Goal: Task Accomplishment & Management: Manage account settings

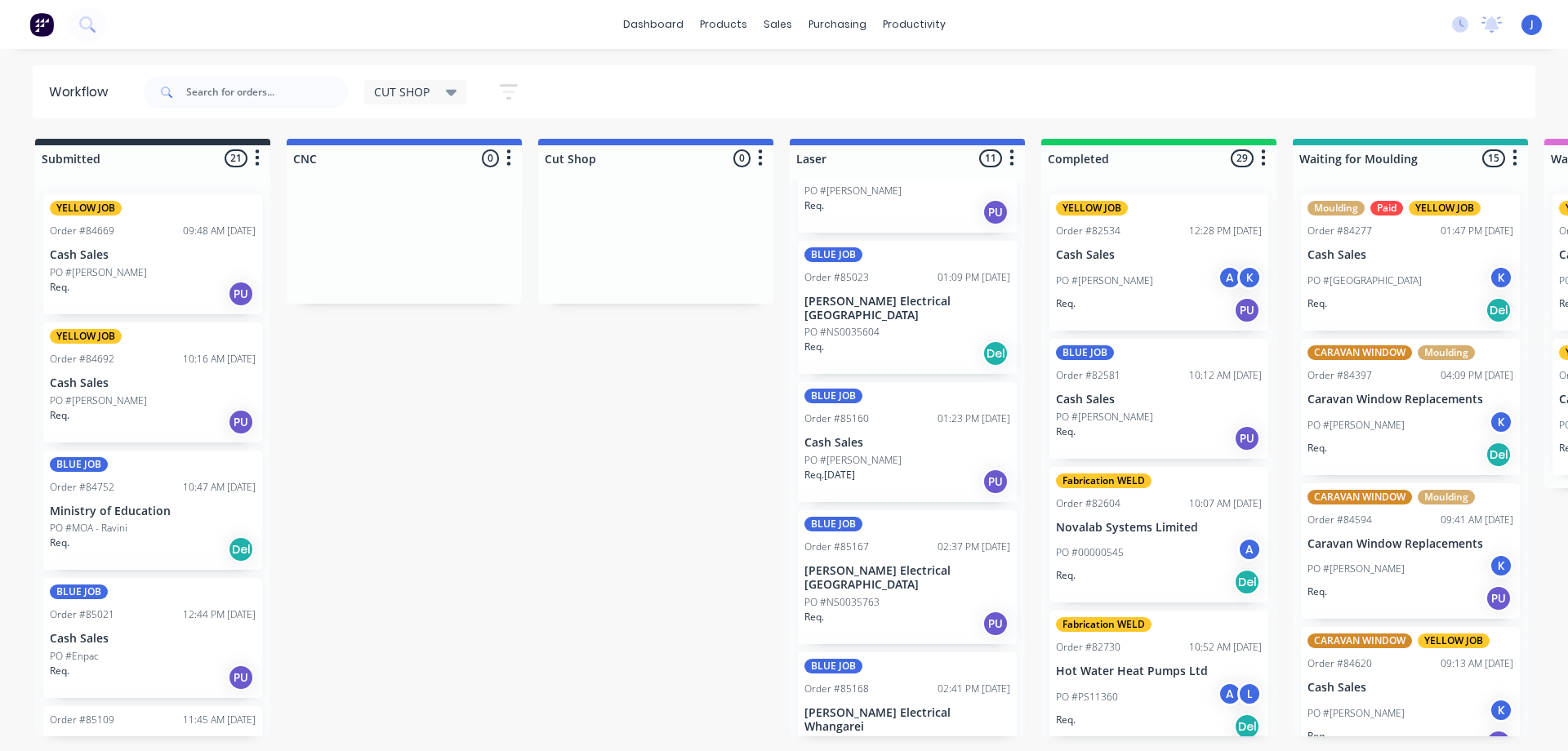
scroll to position [163, 0]
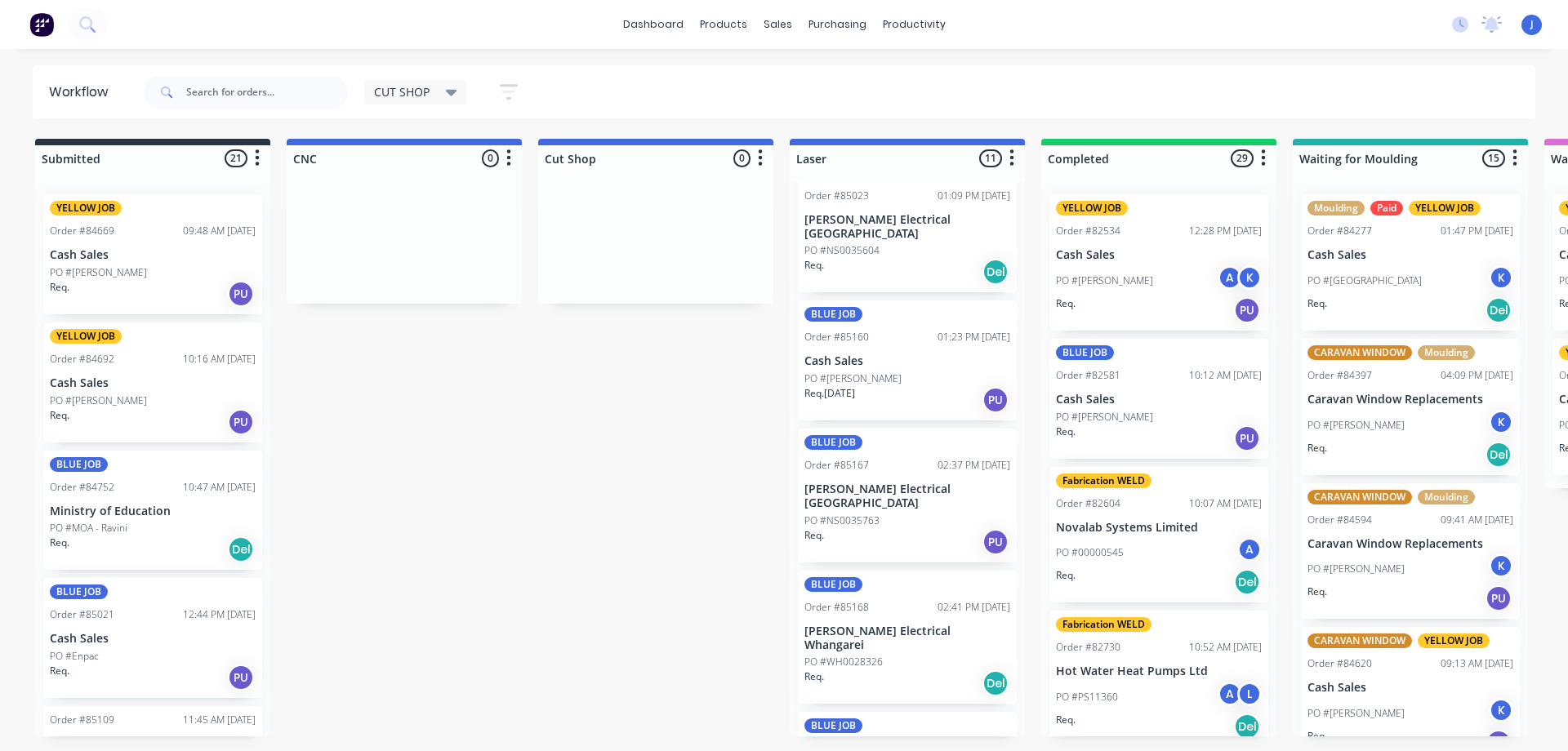
click at [877, 386] on div "Req. [DATE] PU" at bounding box center [907, 399] width 206 height 27
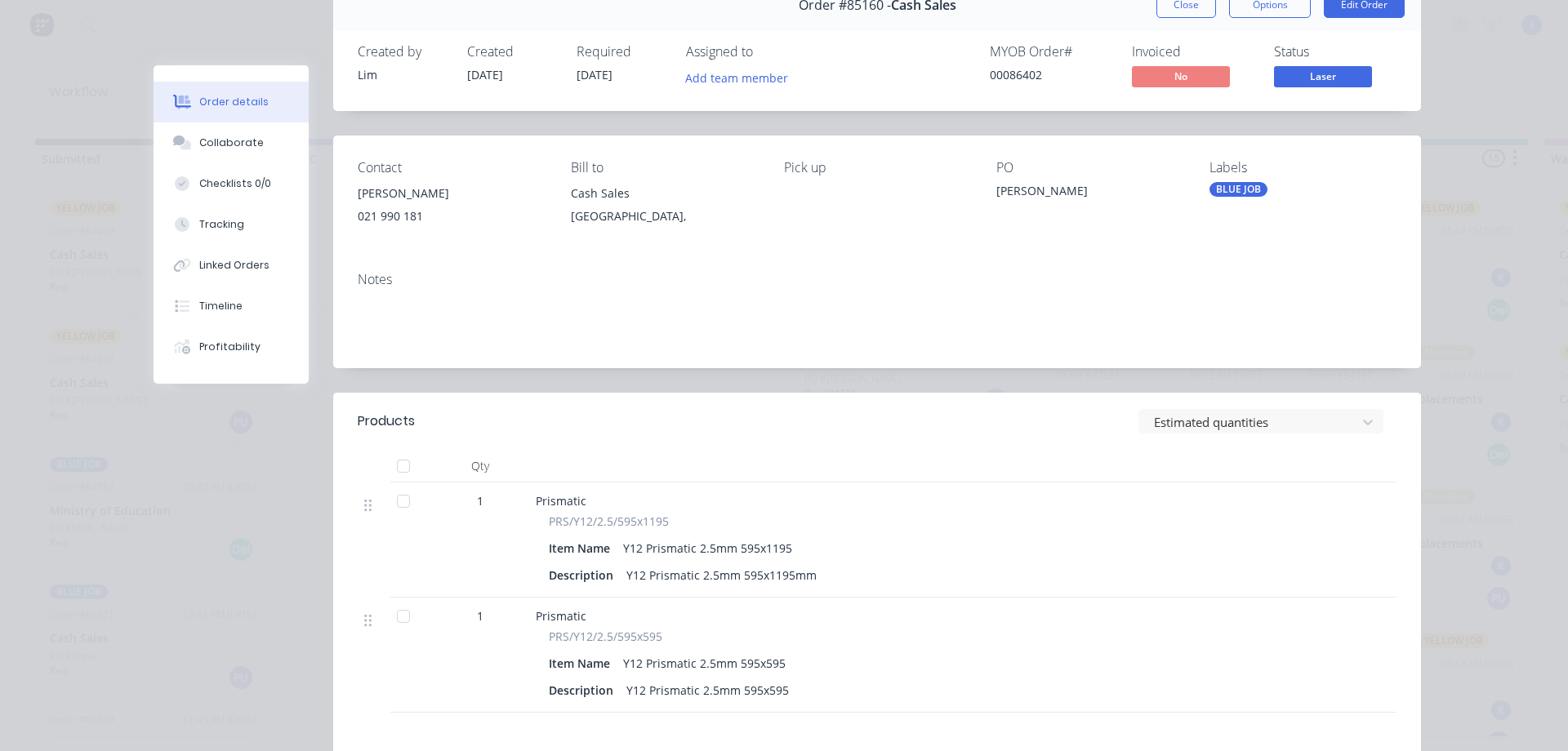
scroll to position [0, 0]
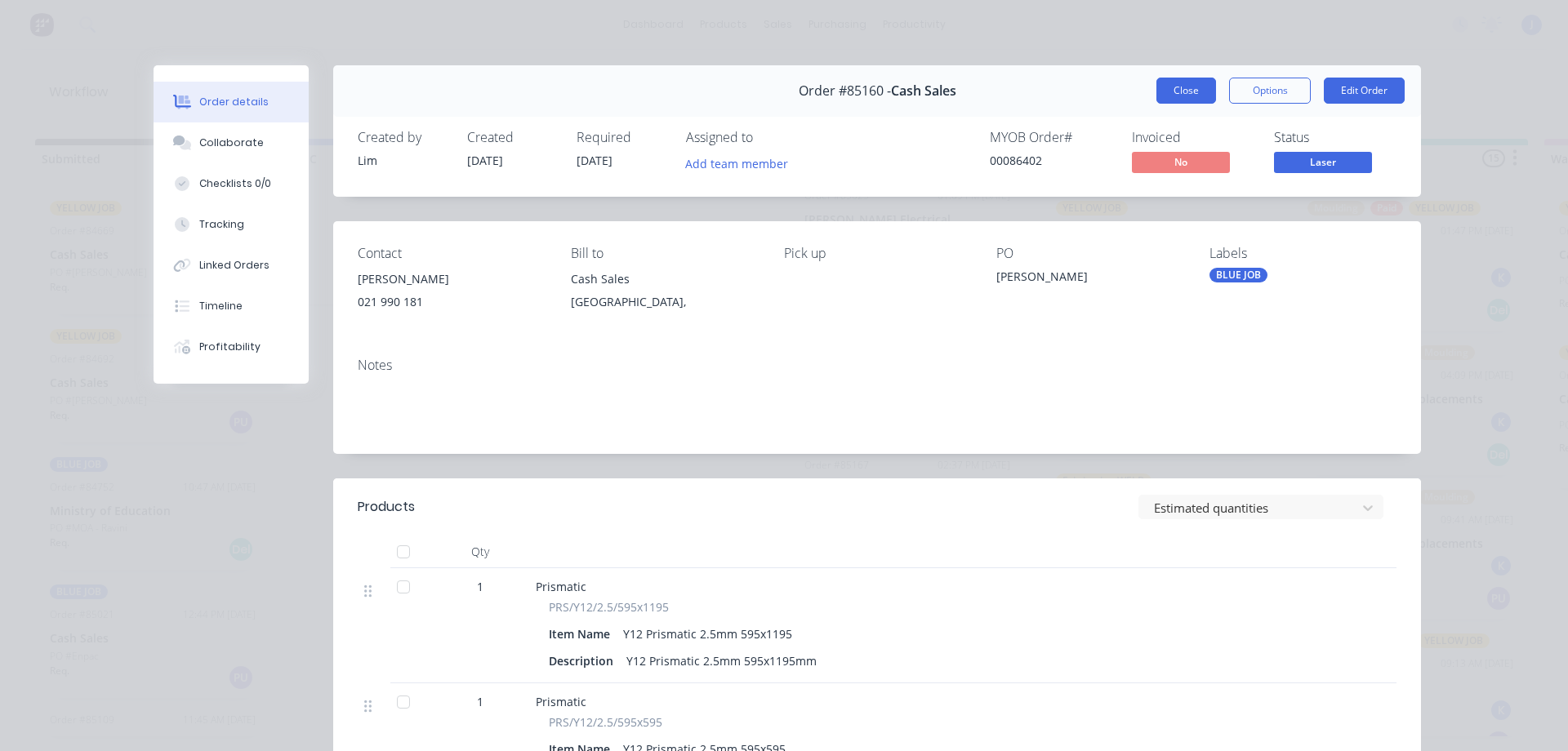
click at [1160, 89] on button "Close" at bounding box center [1185, 90] width 59 height 26
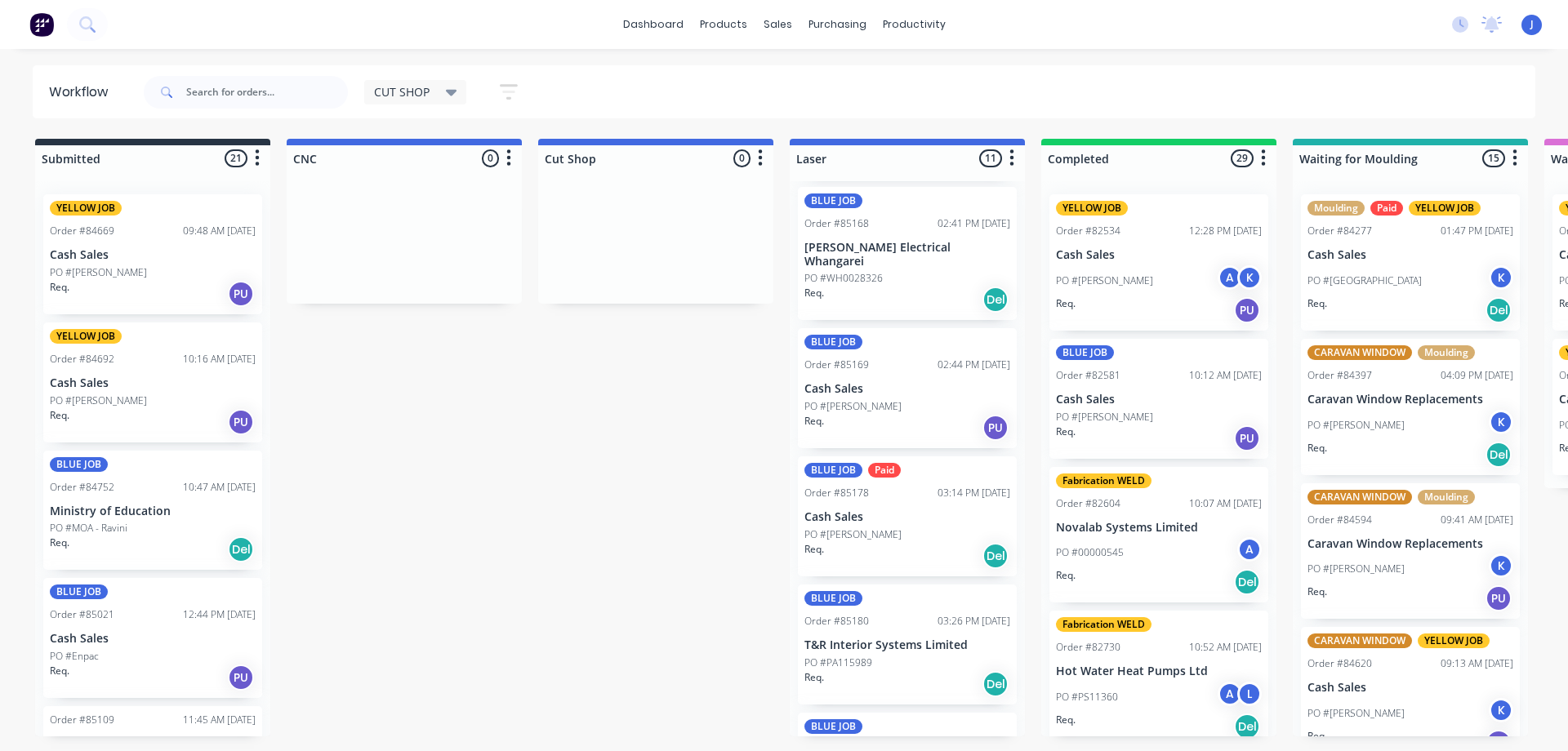
scroll to position [571, 0]
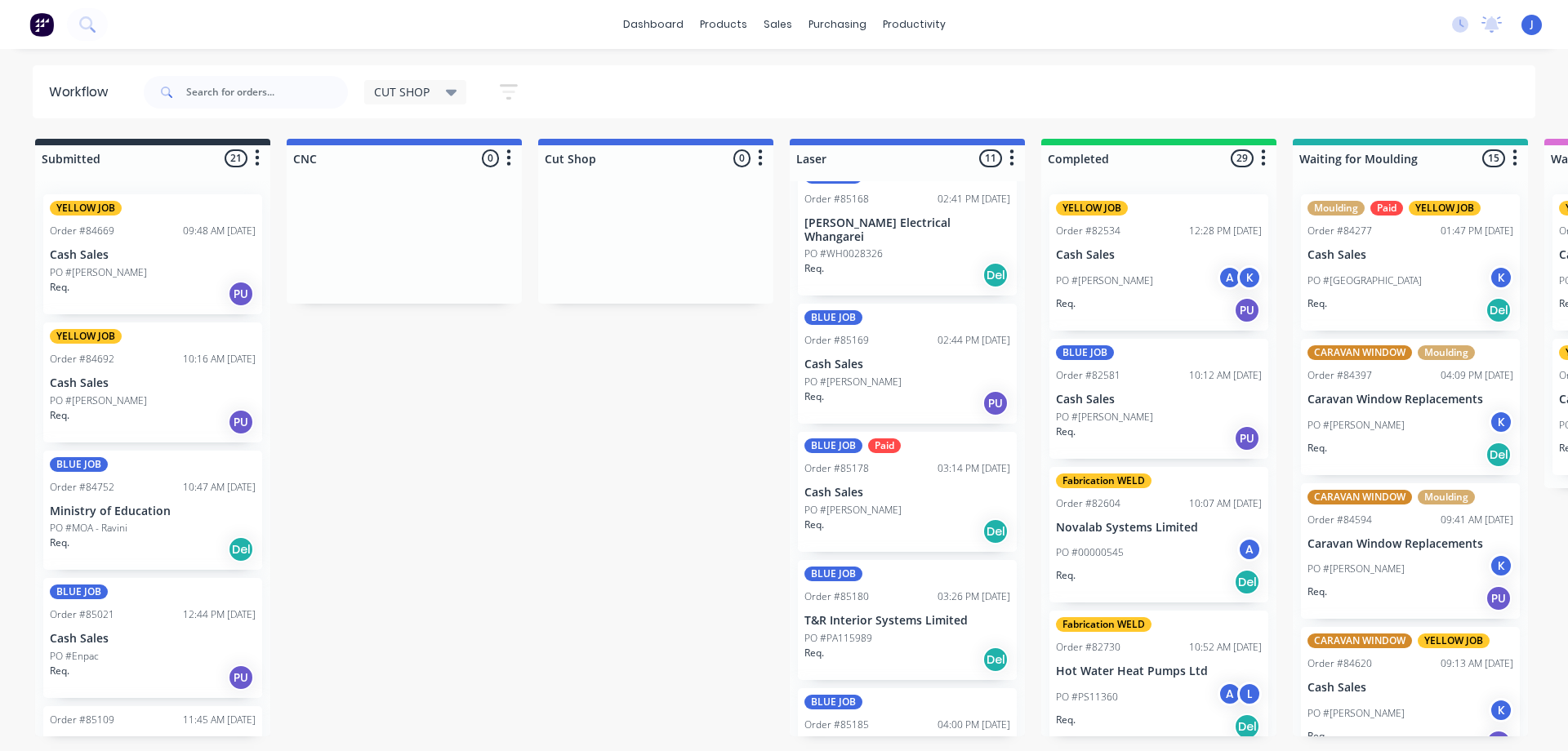
click at [901, 517] on div "Req. Del" at bounding box center [907, 530] width 206 height 27
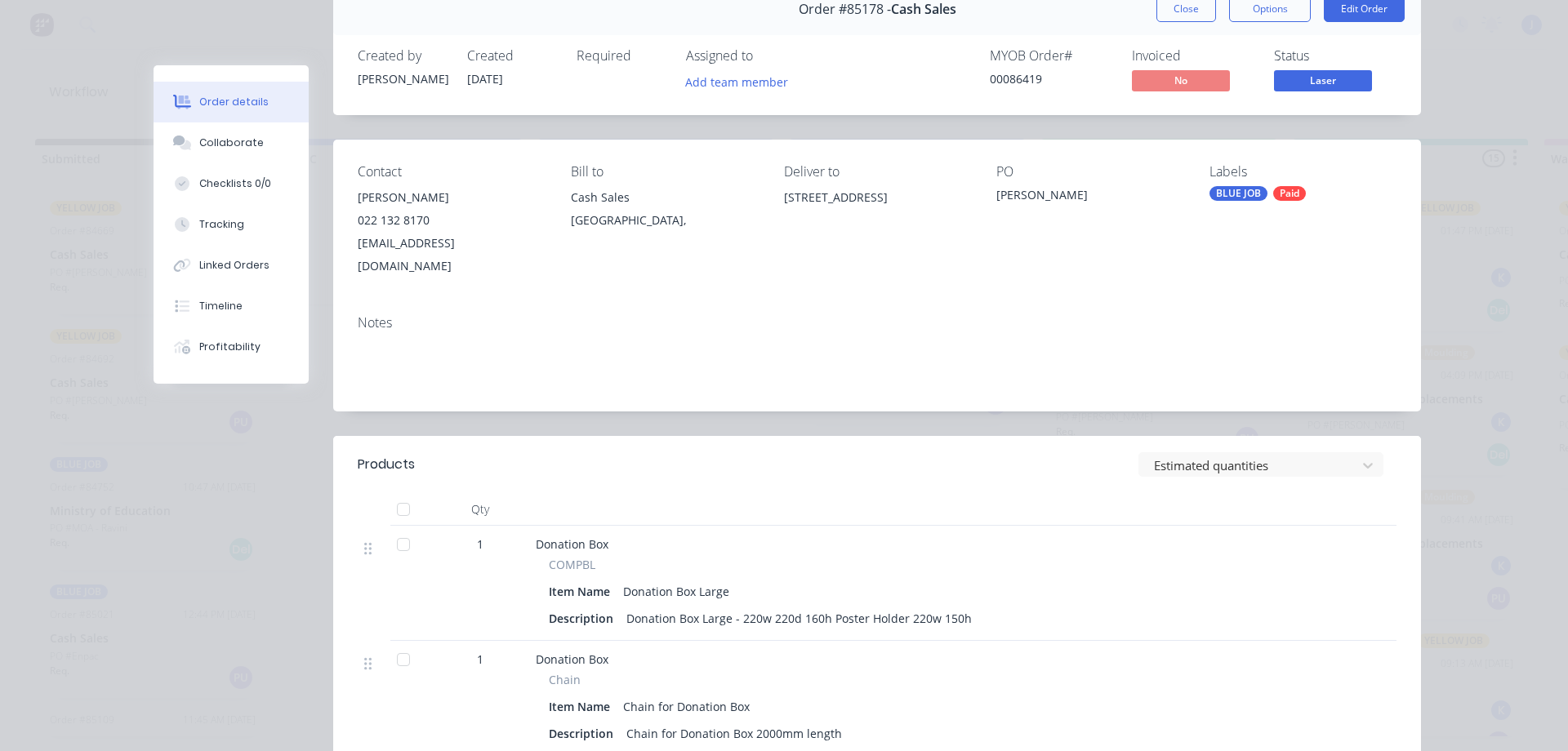
scroll to position [0, 0]
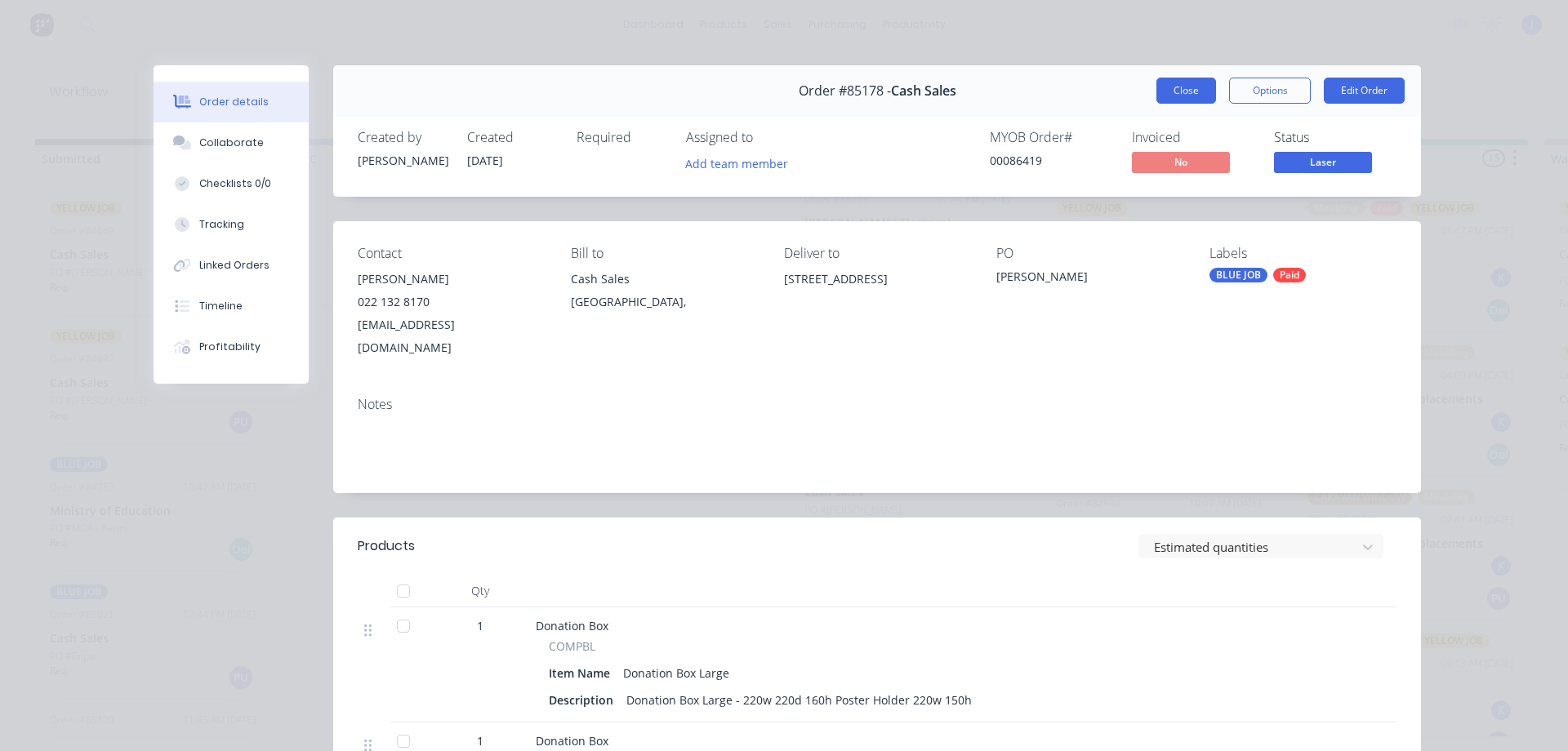
click at [1162, 82] on button "Close" at bounding box center [1185, 90] width 59 height 26
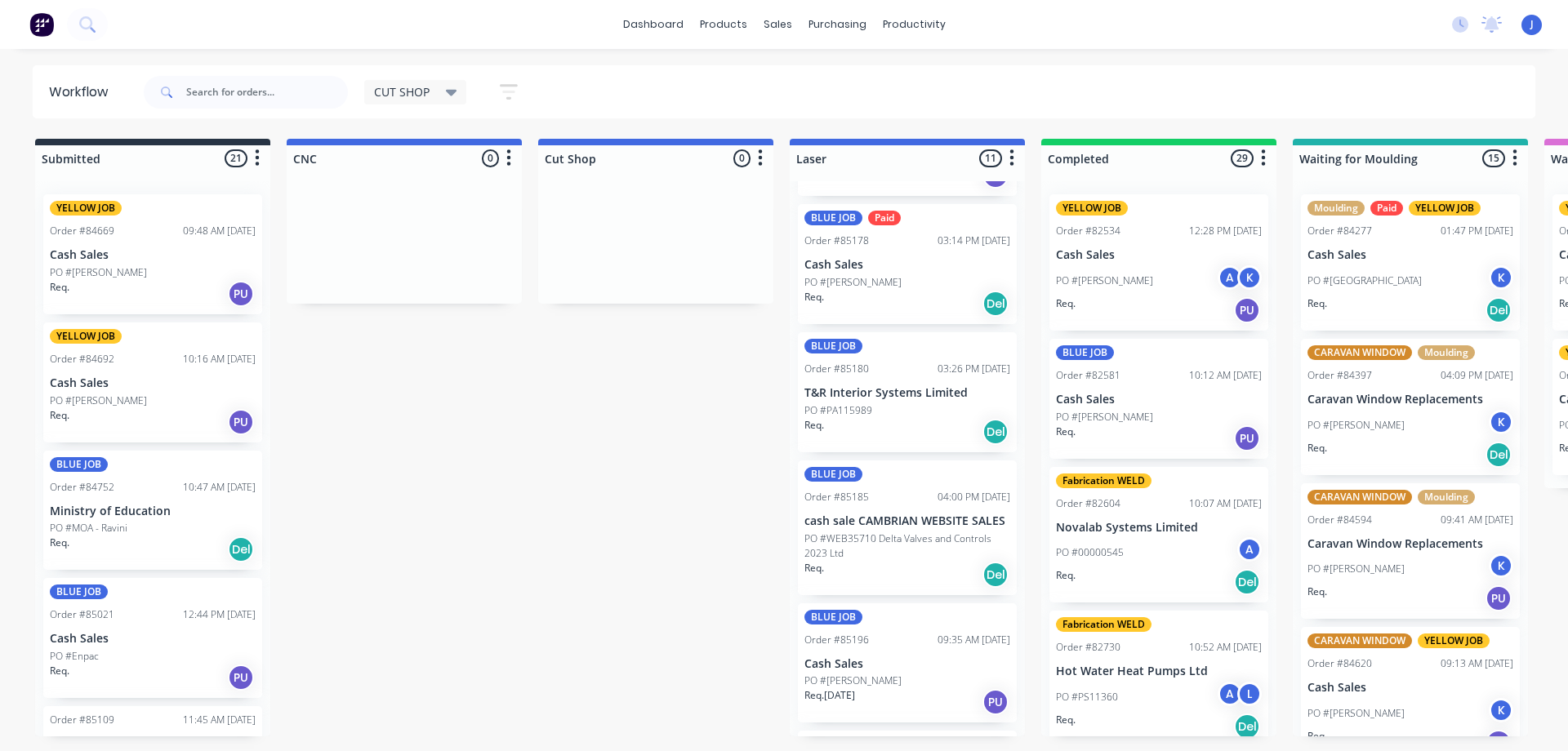
scroll to position [817, 0]
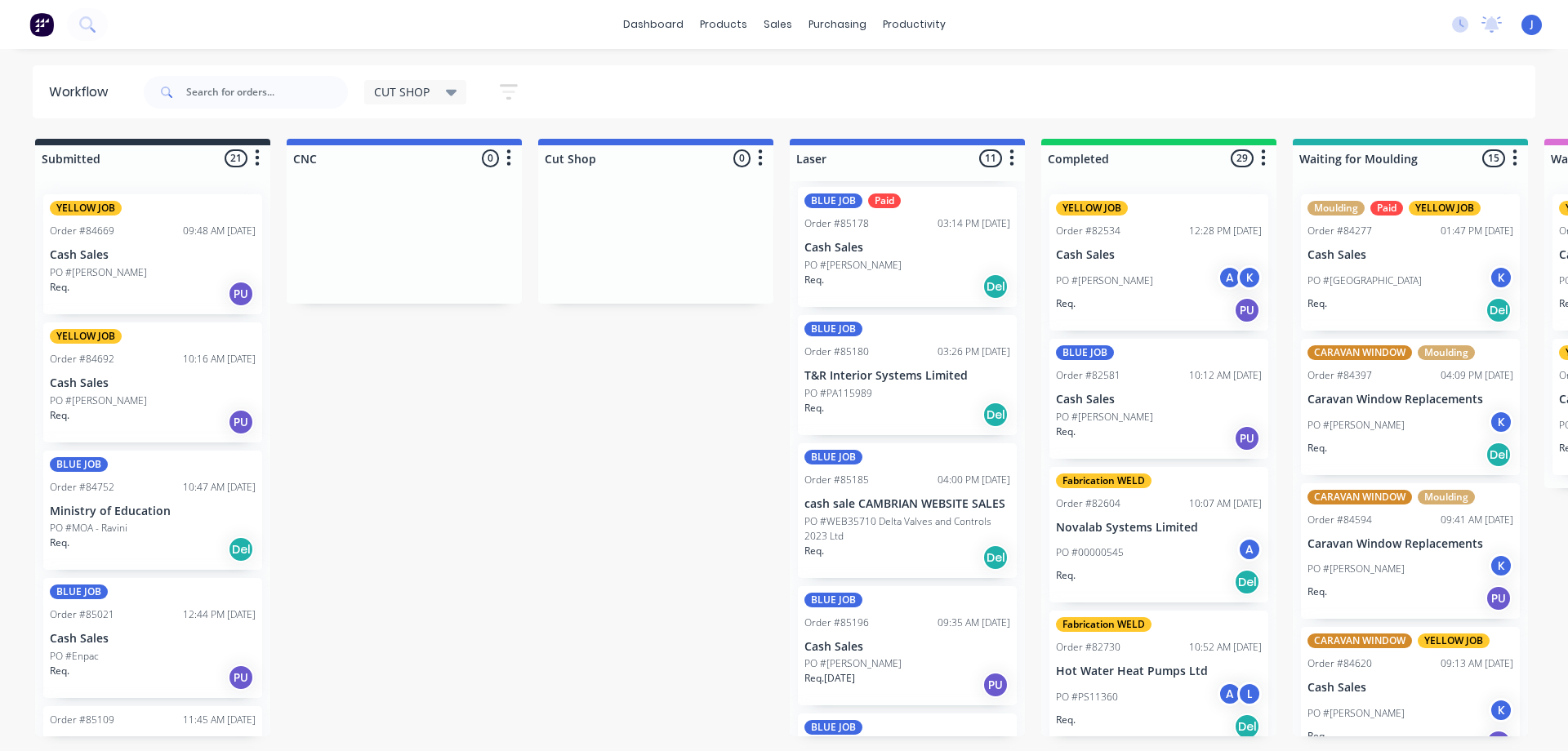
click at [913, 386] on div "PO #PA115989" at bounding box center [907, 393] width 206 height 15
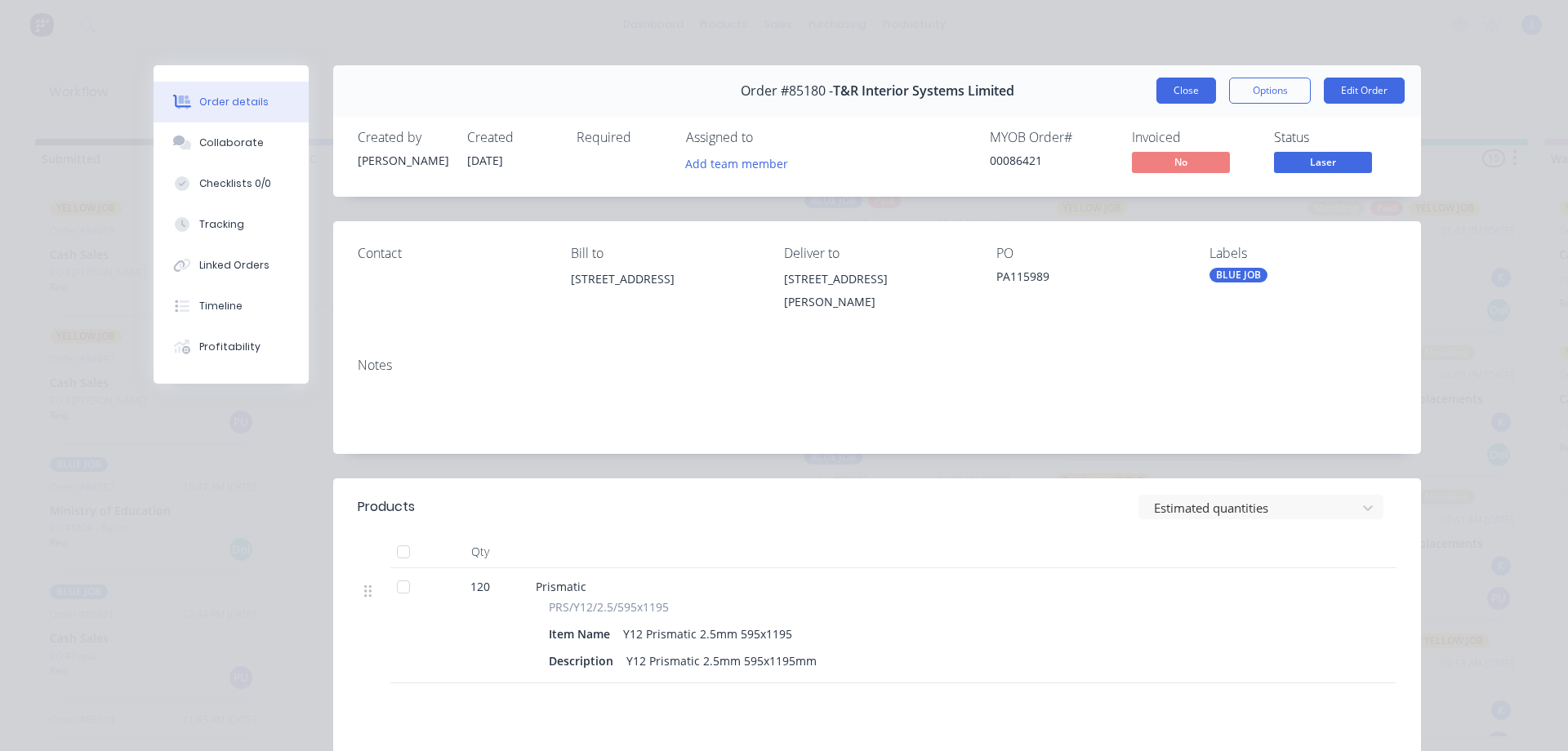
click at [1190, 81] on button "Close" at bounding box center [1185, 90] width 59 height 26
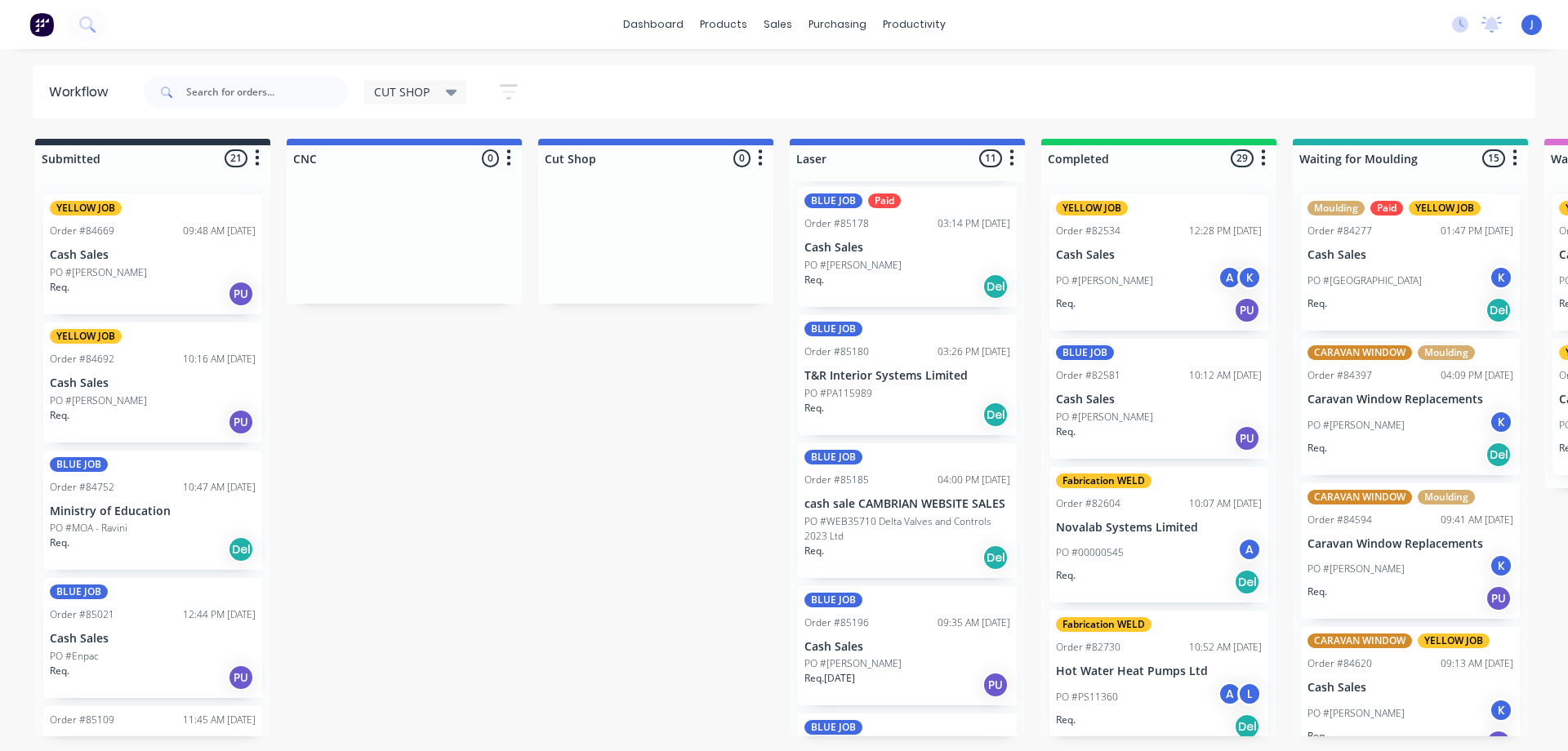
click at [895, 544] on div "Req. Del" at bounding box center [907, 557] width 206 height 27
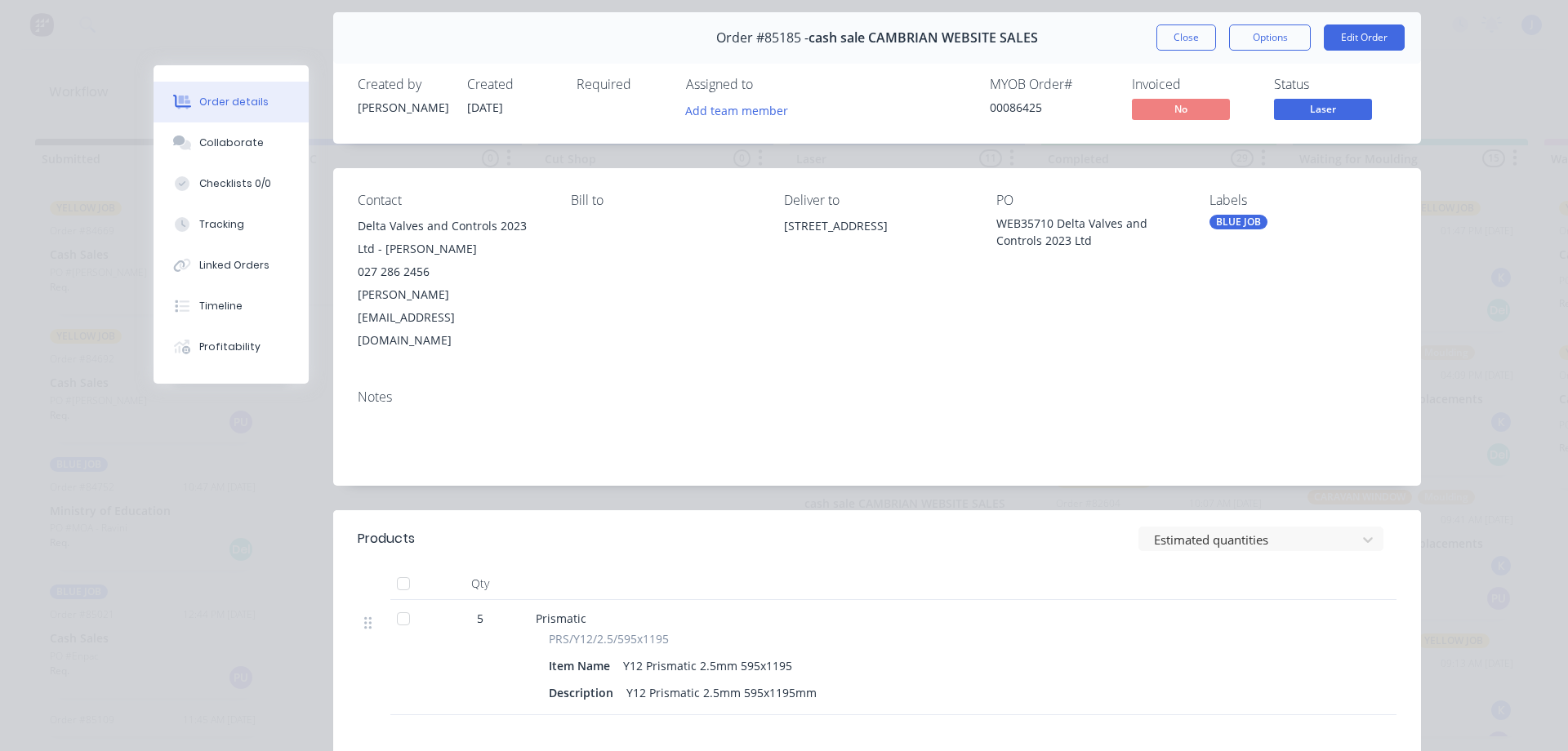
scroll to position [81, 0]
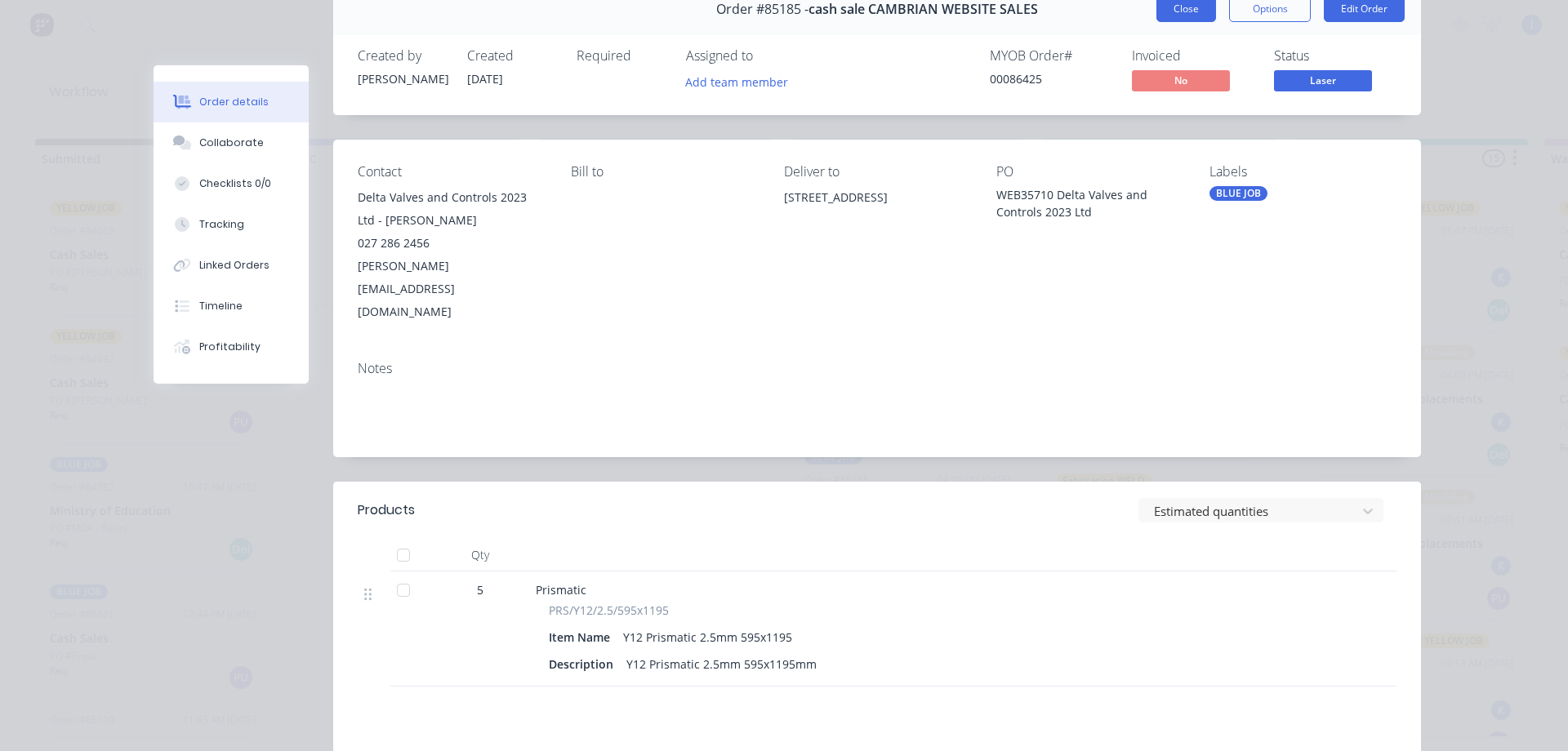
click at [1168, 12] on button "Close" at bounding box center [1185, 8] width 59 height 26
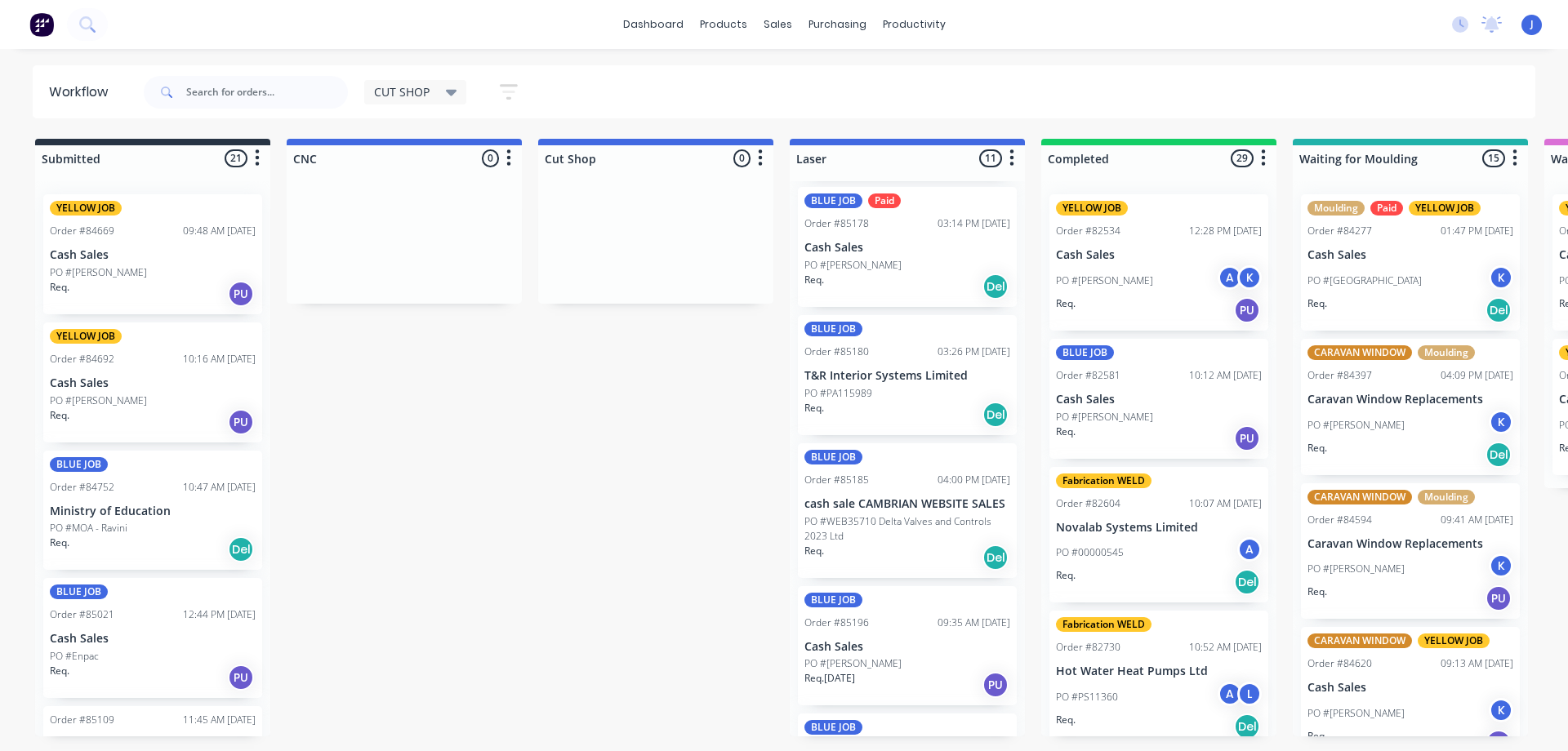
scroll to position [871, 0]
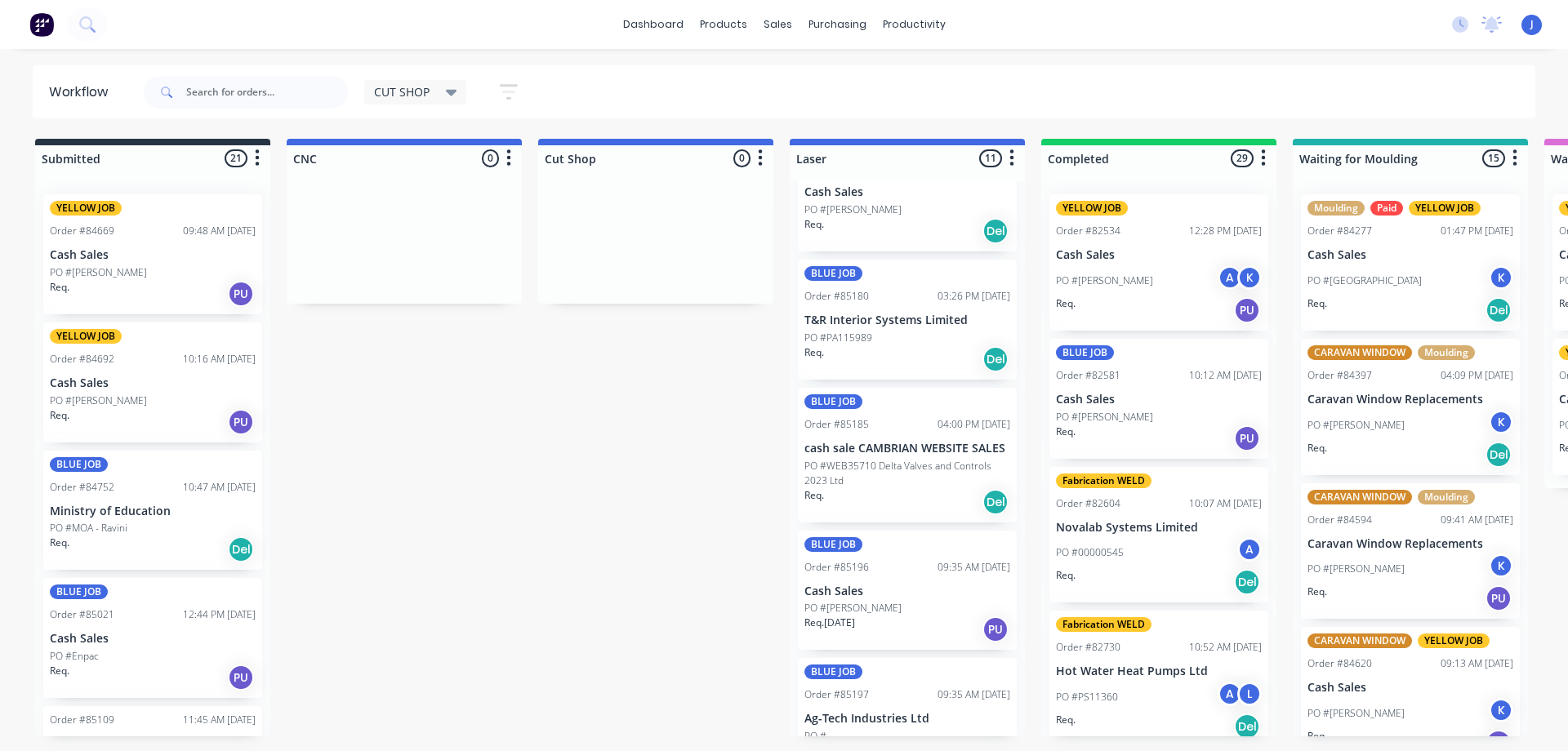
click at [911, 600] on div "PO #[PERSON_NAME]" at bounding box center [907, 608] width 206 height 15
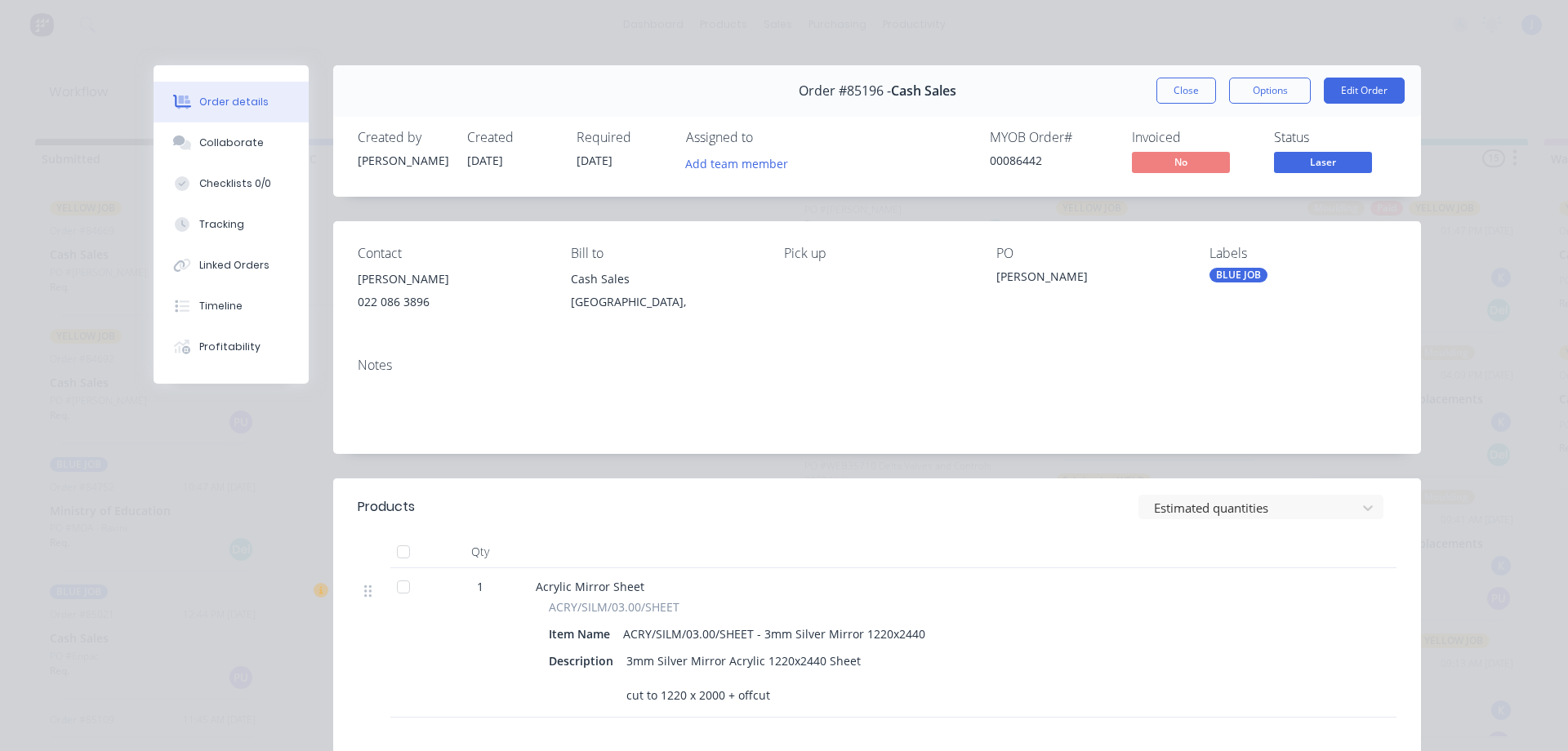
scroll to position [81, 0]
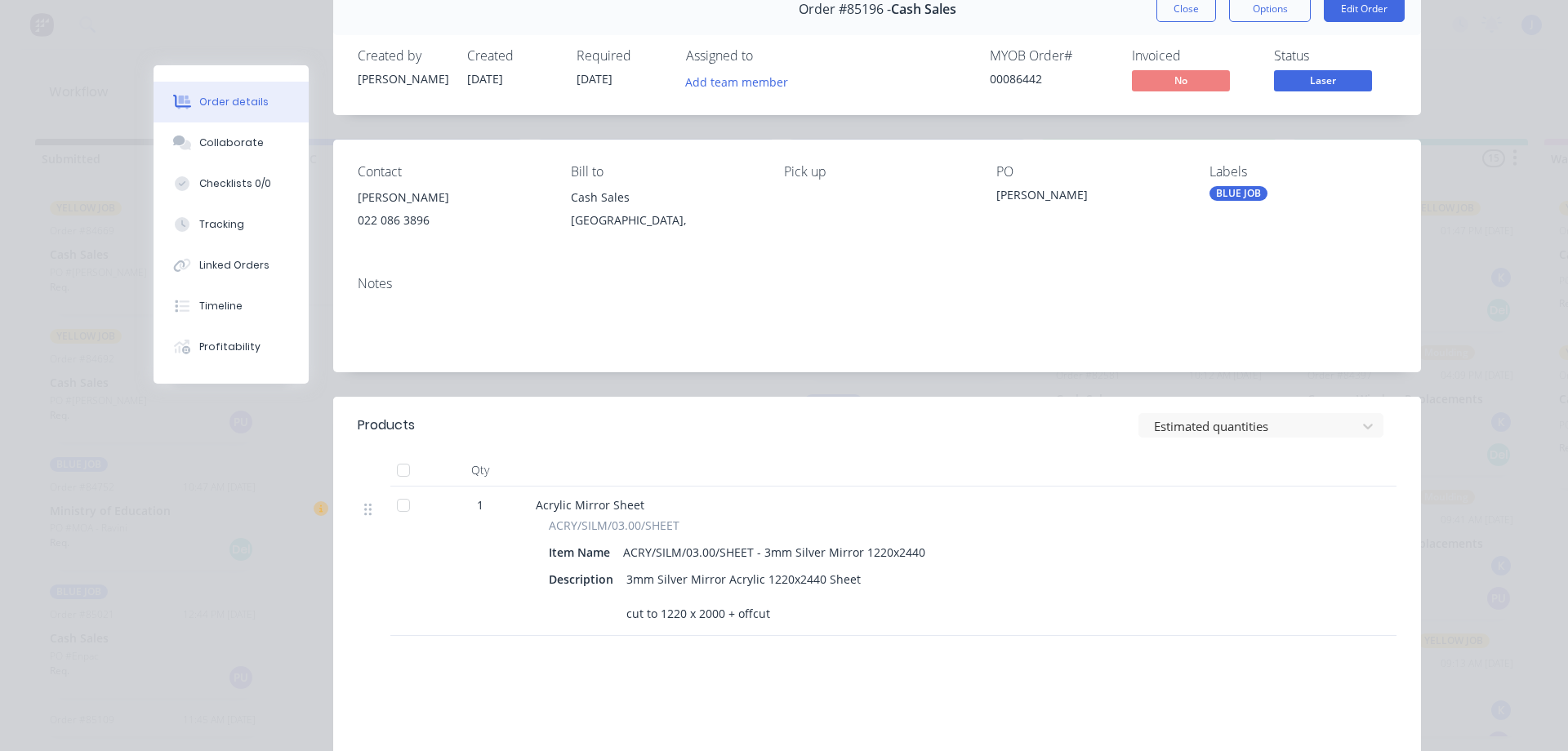
drag, startPoint x: 1168, startPoint y: 20, endPoint x: 1165, endPoint y: 34, distance: 14.3
click at [1168, 19] on button "Close" at bounding box center [1185, 8] width 59 height 26
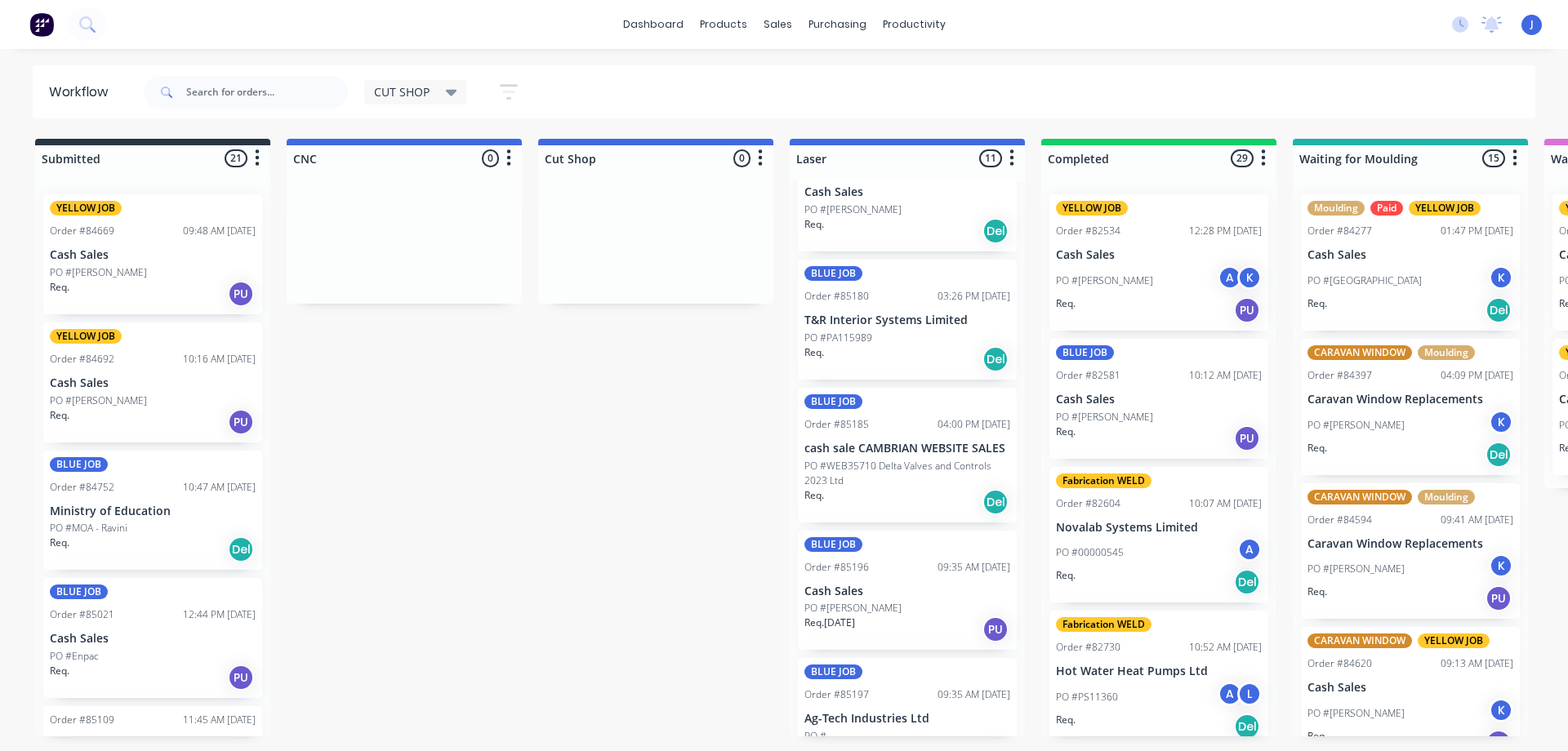
click at [914, 729] on div "PO #" at bounding box center [907, 736] width 206 height 15
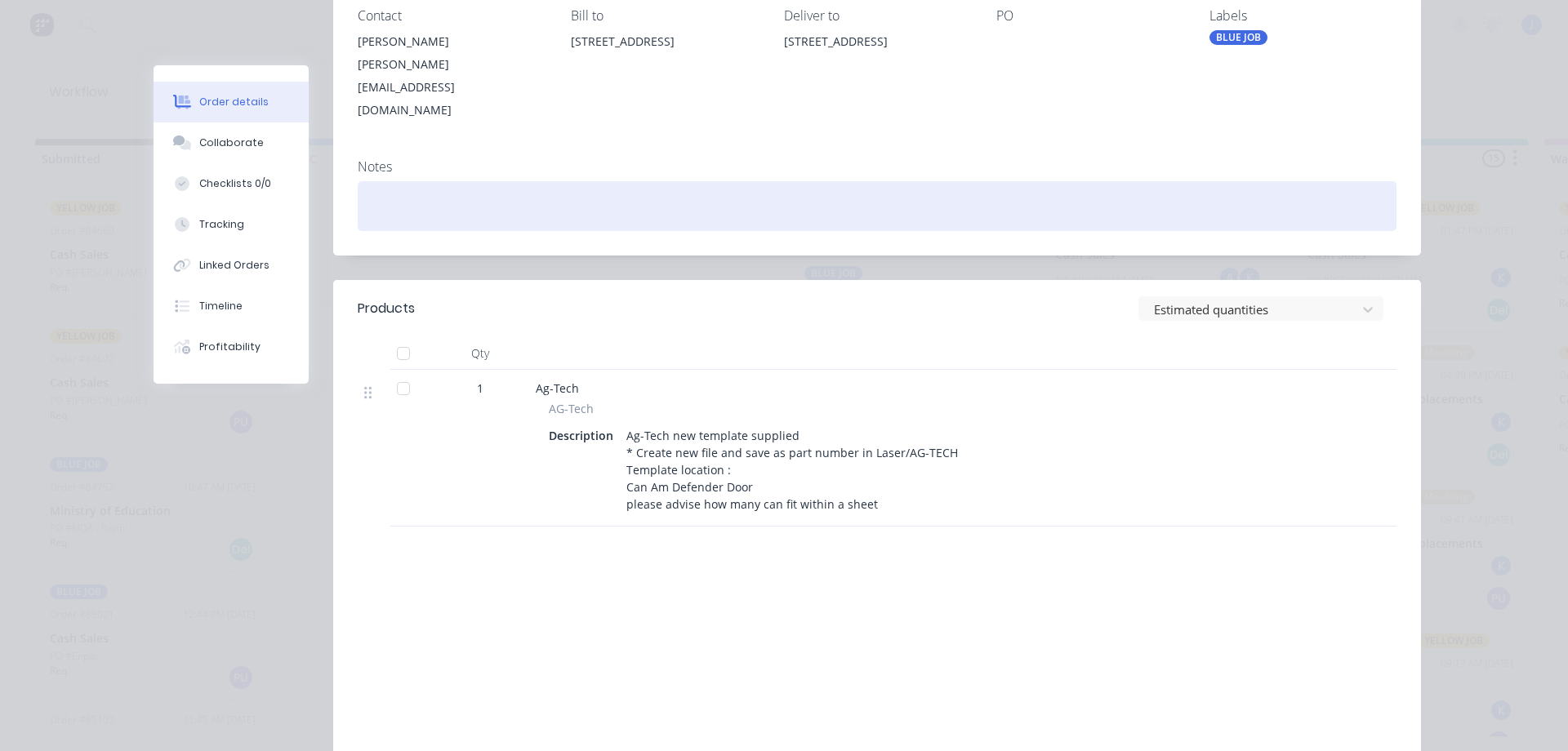
scroll to position [0, 0]
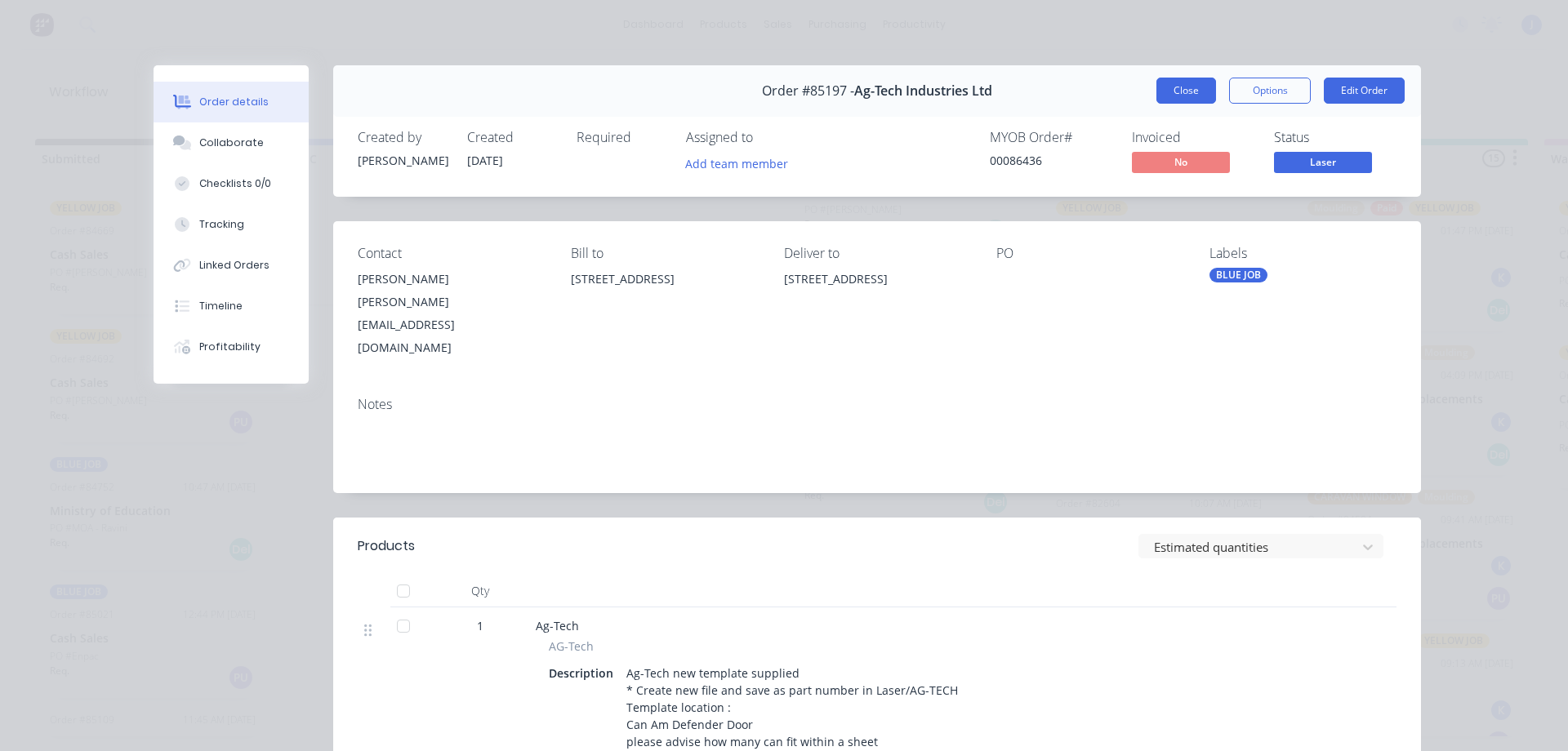
click at [1180, 80] on button "Close" at bounding box center [1185, 90] width 59 height 26
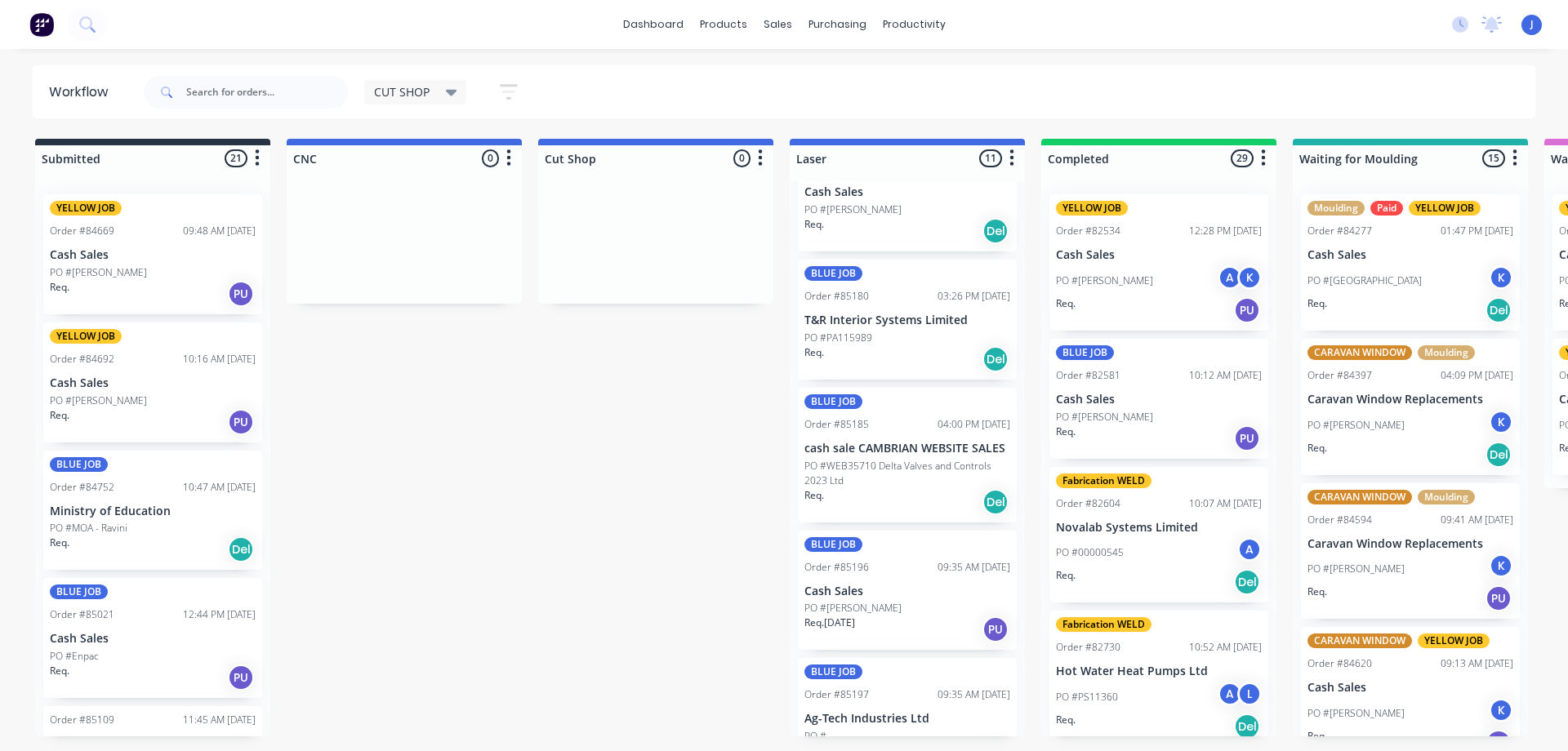
click at [159, 519] on div "BLUE JOB Order #84752 10:47 AM [DATE] Ministry of Education PO #MOA - Ravini Re…" at bounding box center [152, 511] width 219 height 120
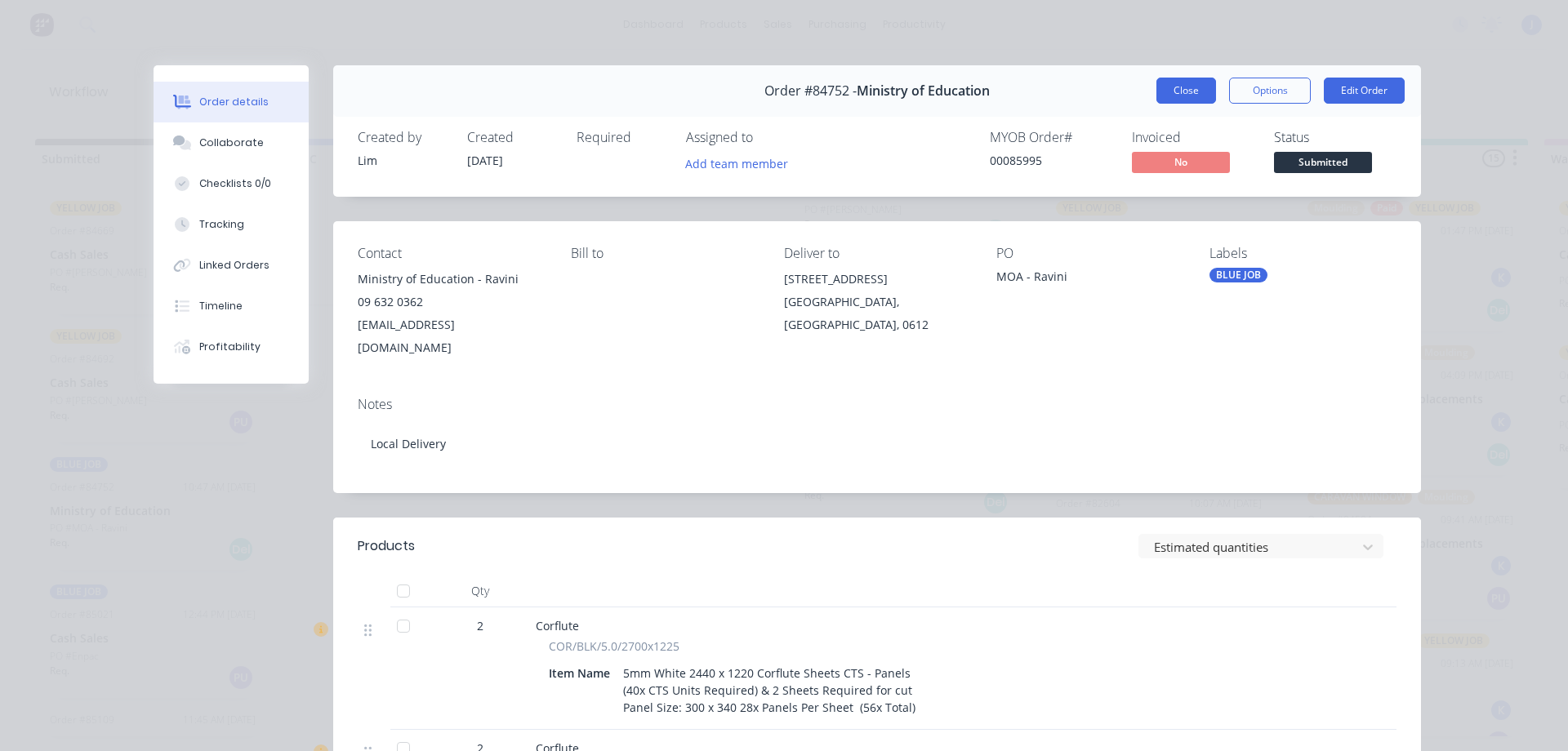
click at [1171, 101] on button "Close" at bounding box center [1185, 90] width 59 height 26
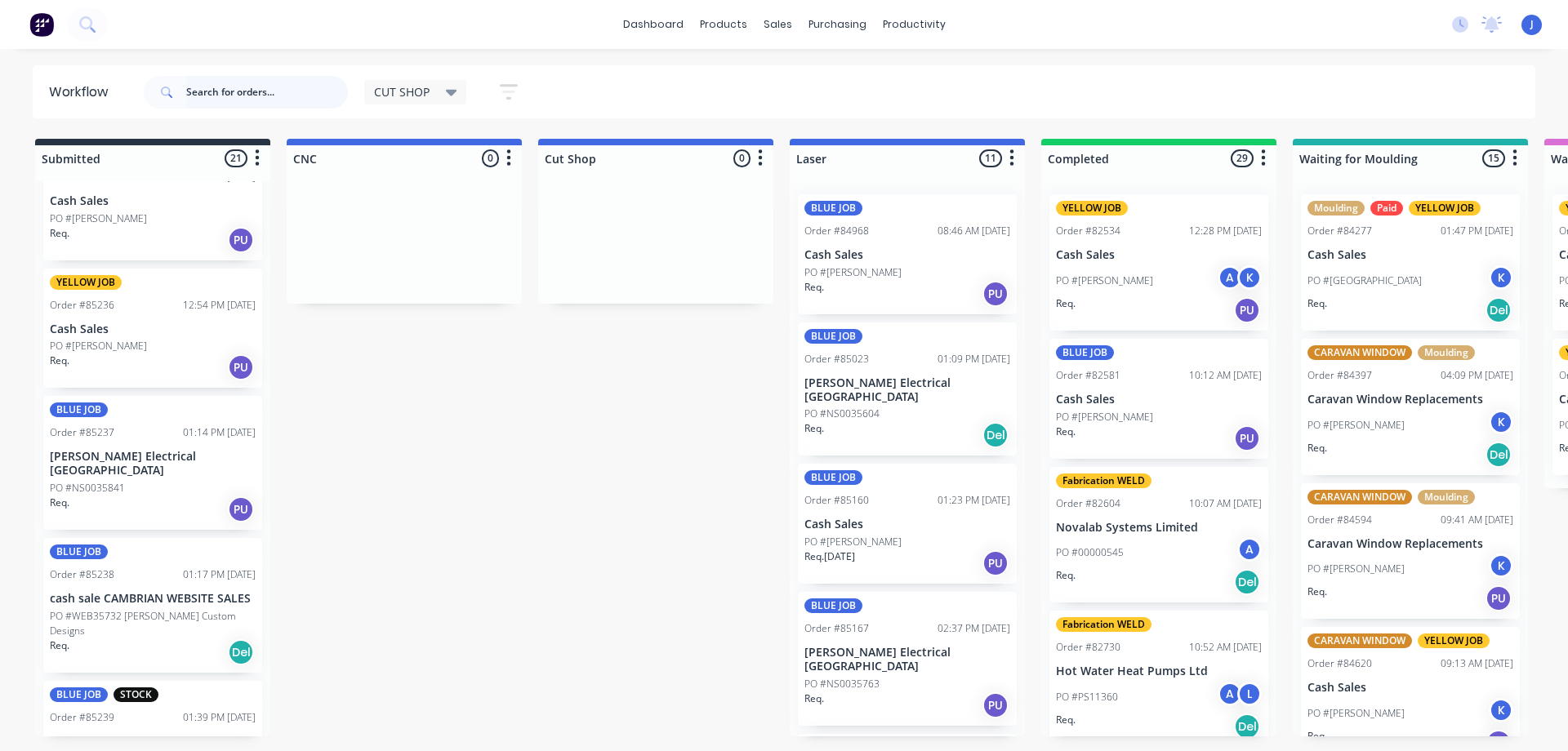
click at [220, 89] on input "text" at bounding box center [267, 92] width 162 height 33
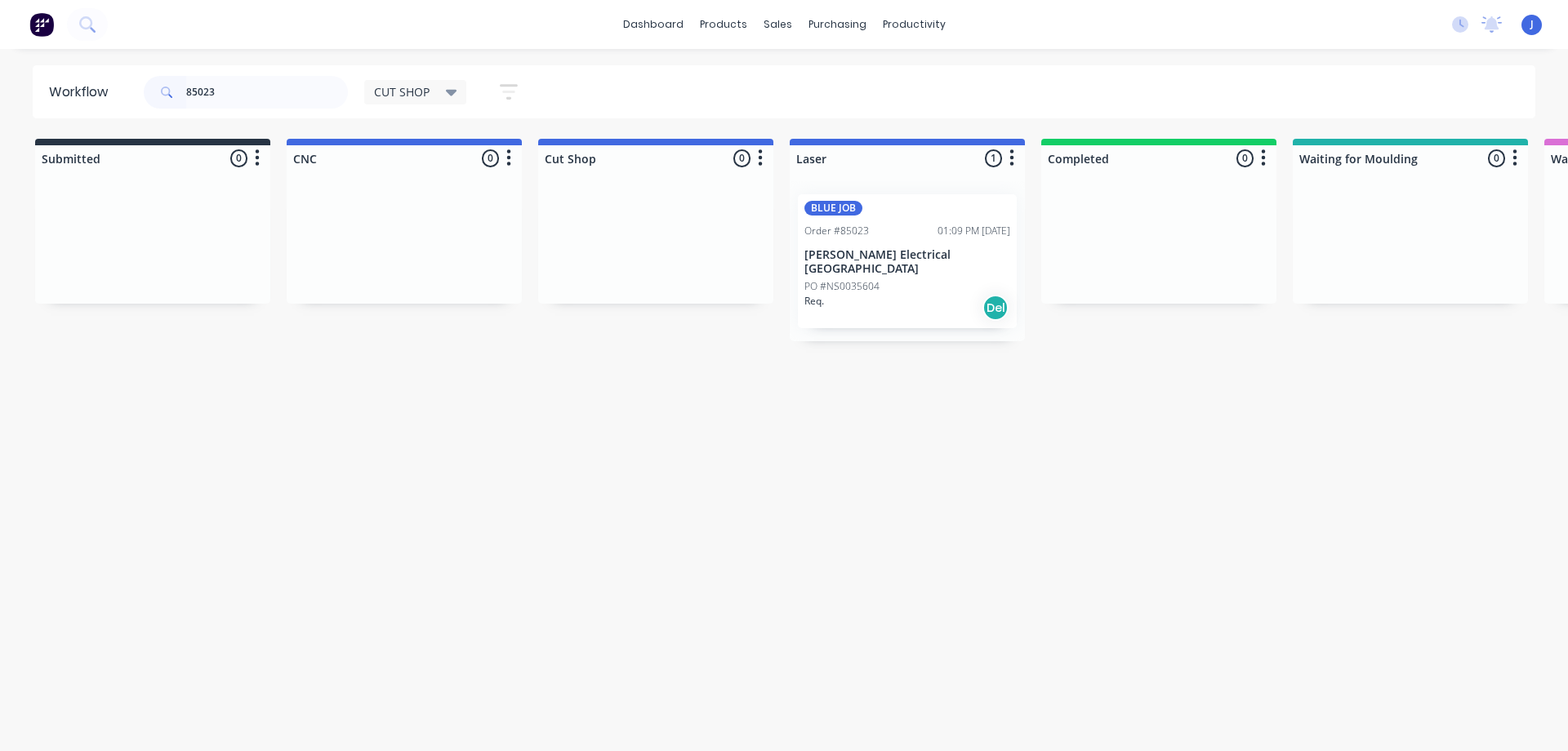
click at [896, 279] on div "PO #NS0035604" at bounding box center [907, 286] width 206 height 15
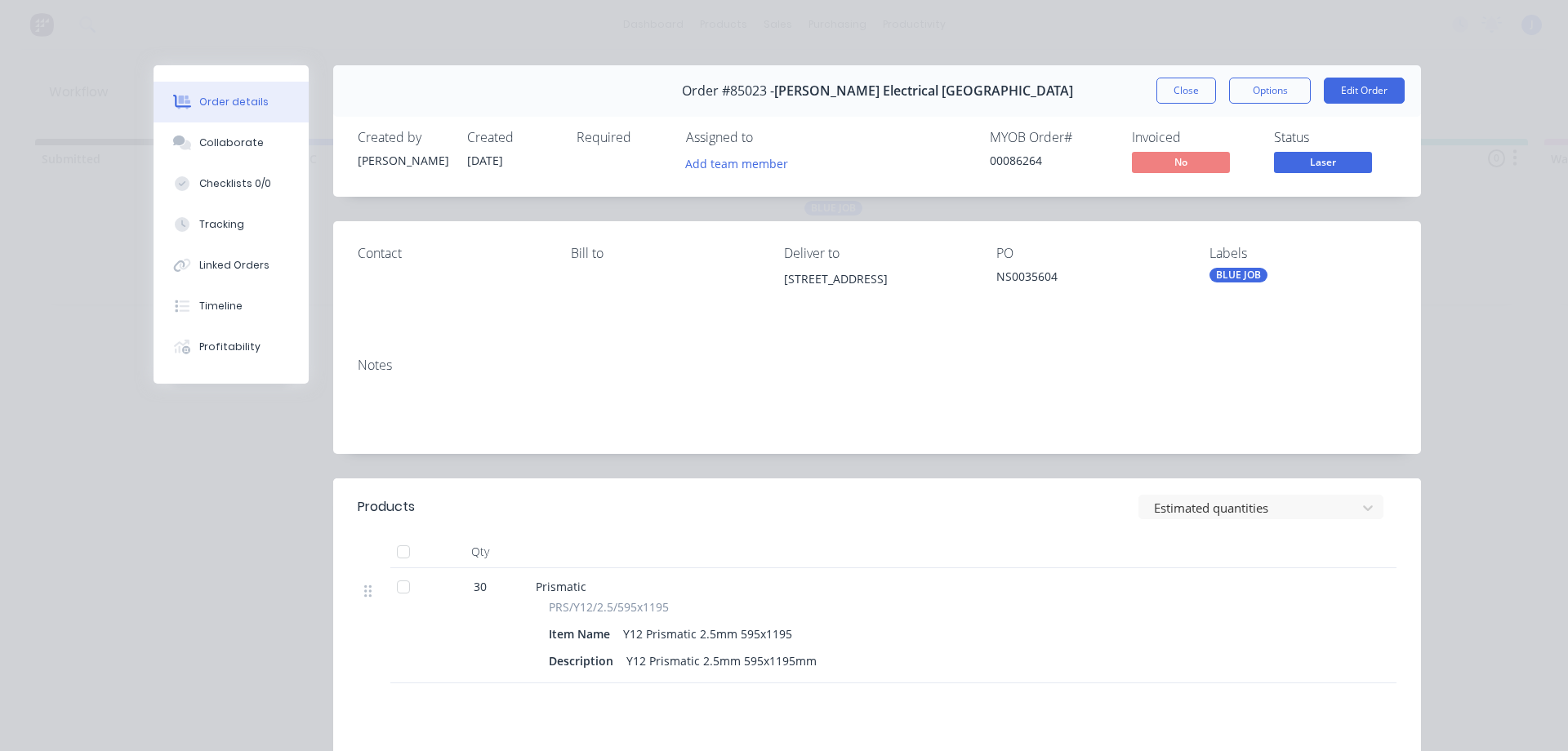
drag, startPoint x: 723, startPoint y: 170, endPoint x: 731, endPoint y: 178, distance: 11.3
click at [724, 169] on button "Add team member" at bounding box center [737, 162] width 120 height 22
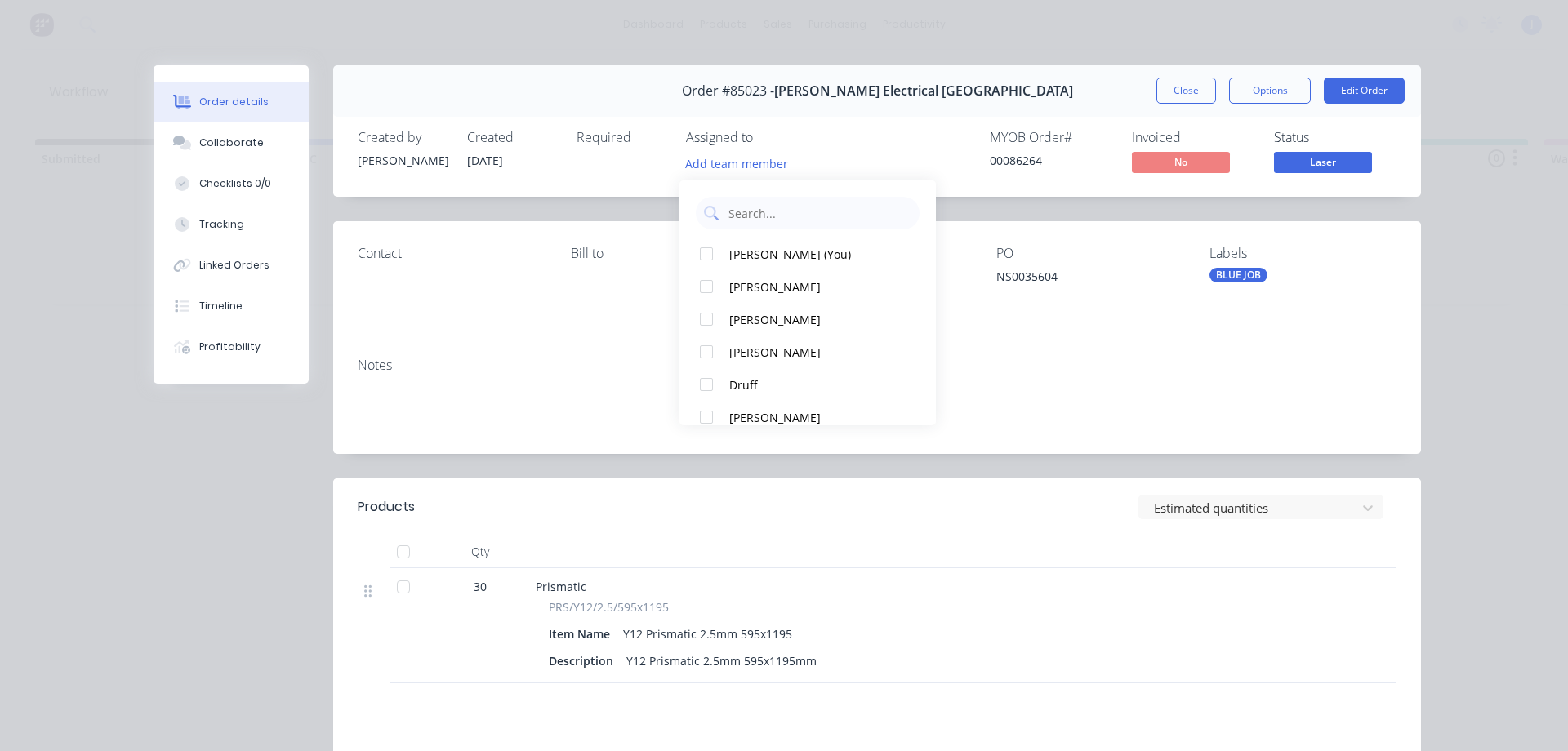
click at [779, 246] on div "[PERSON_NAME] (You)" at bounding box center [815, 253] width 173 height 17
click at [1160, 94] on button "Close" at bounding box center [1185, 90] width 59 height 26
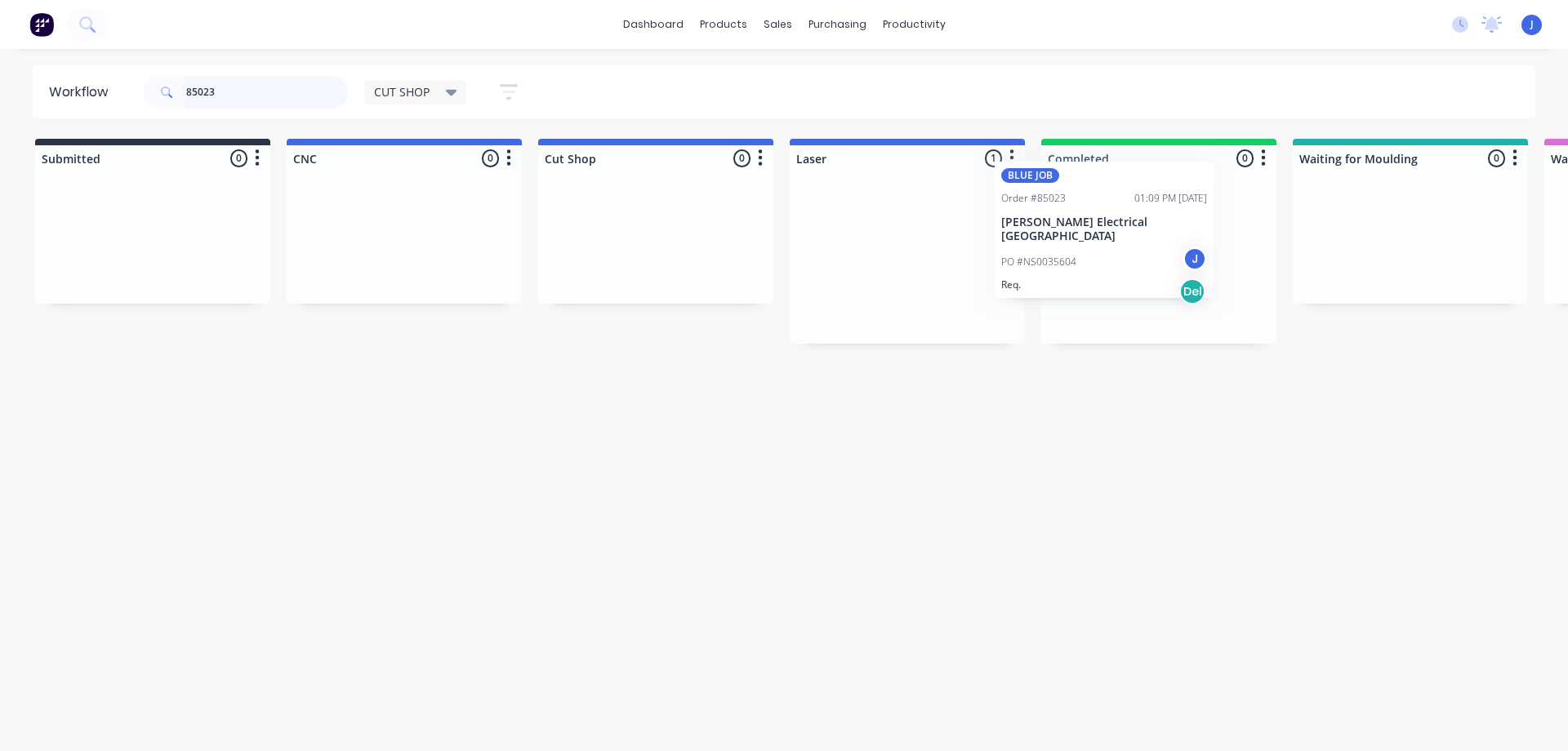
drag, startPoint x: 968, startPoint y: 289, endPoint x: 1109, endPoint y: 255, distance: 145.0
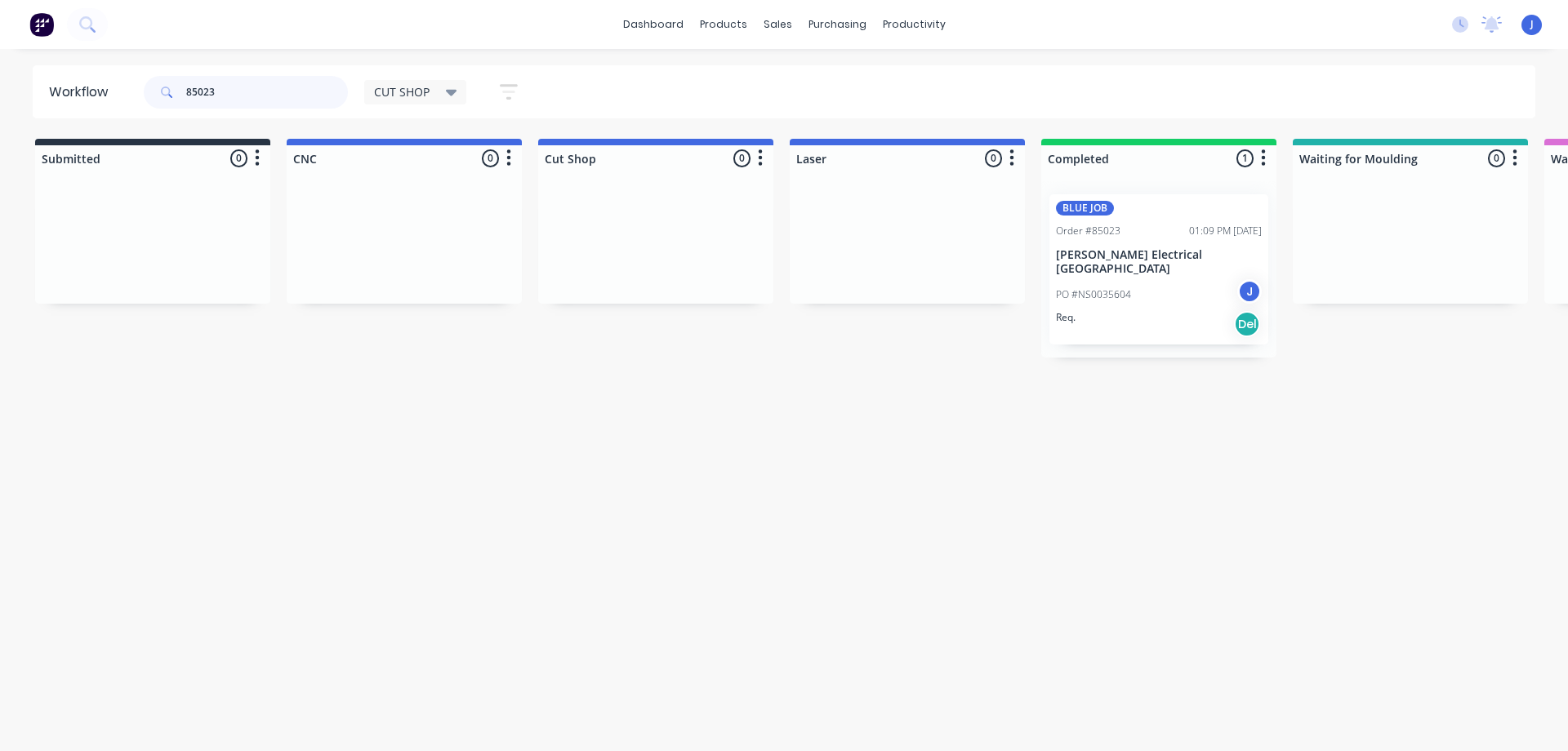
drag, startPoint x: 260, startPoint y: 81, endPoint x: 113, endPoint y: 87, distance: 147.1
click at [113, 87] on header "Workflow 85023 CUT SHOP Save new view None edit CUT SHOP (Default) edit DISPATC…" at bounding box center [784, 92] width 1503 height 53
type input "85167"
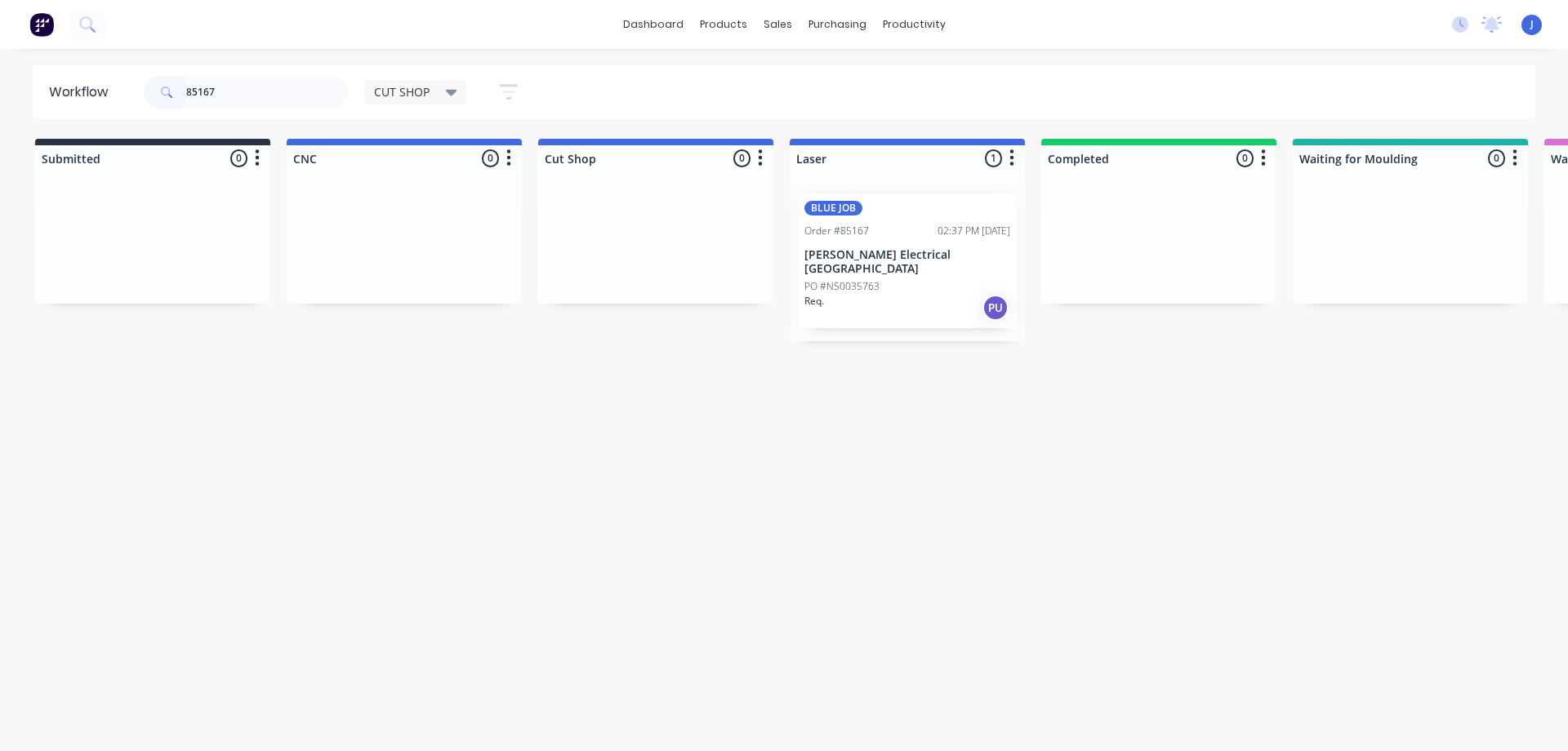
click at [916, 259] on div "BLUE JOB Order #85167 02:37 PM [DATE] [PERSON_NAME] Electrical [GEOGRAPHIC_DATA…" at bounding box center [907, 260] width 219 height 134
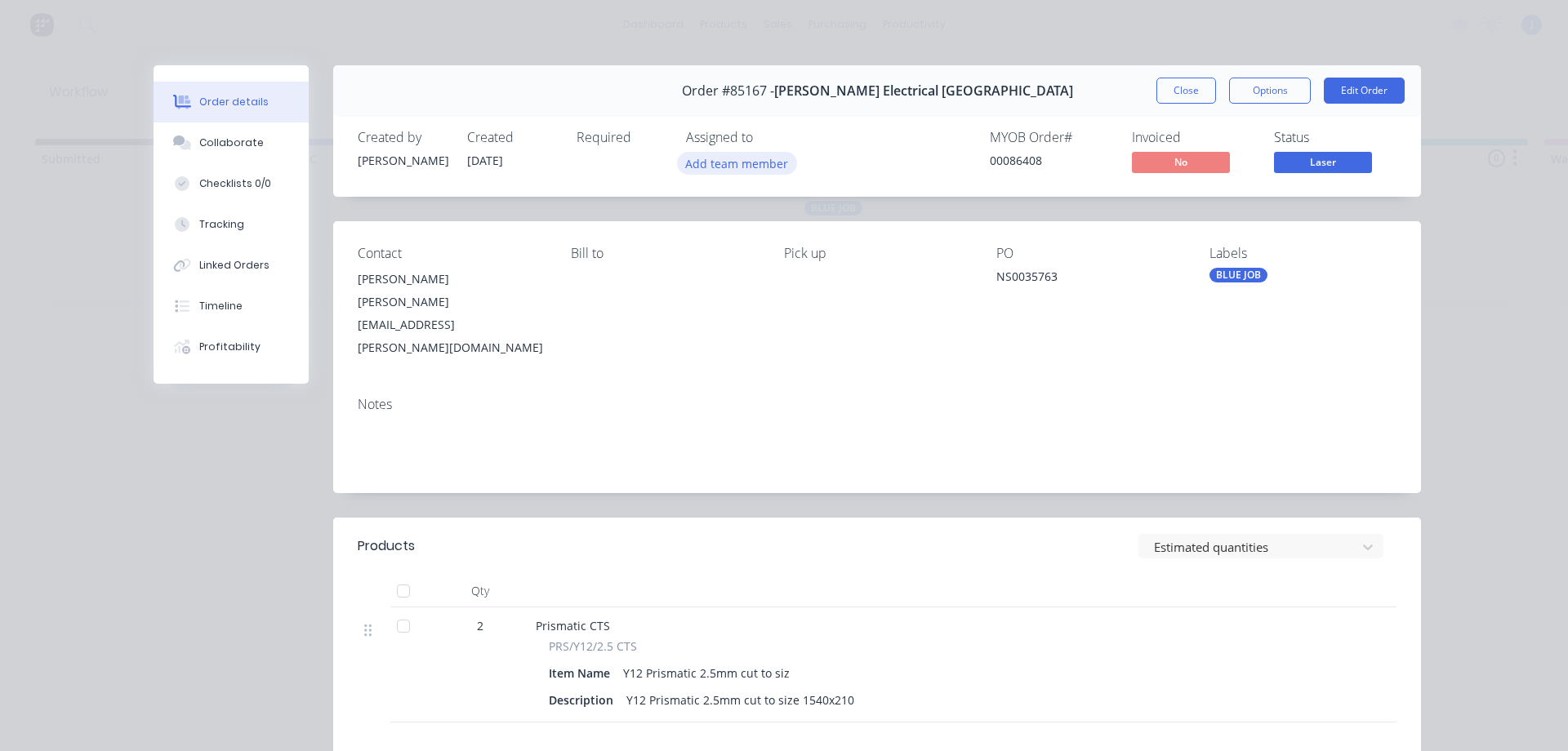
click at [744, 173] on button "Add team member" at bounding box center [737, 162] width 120 height 22
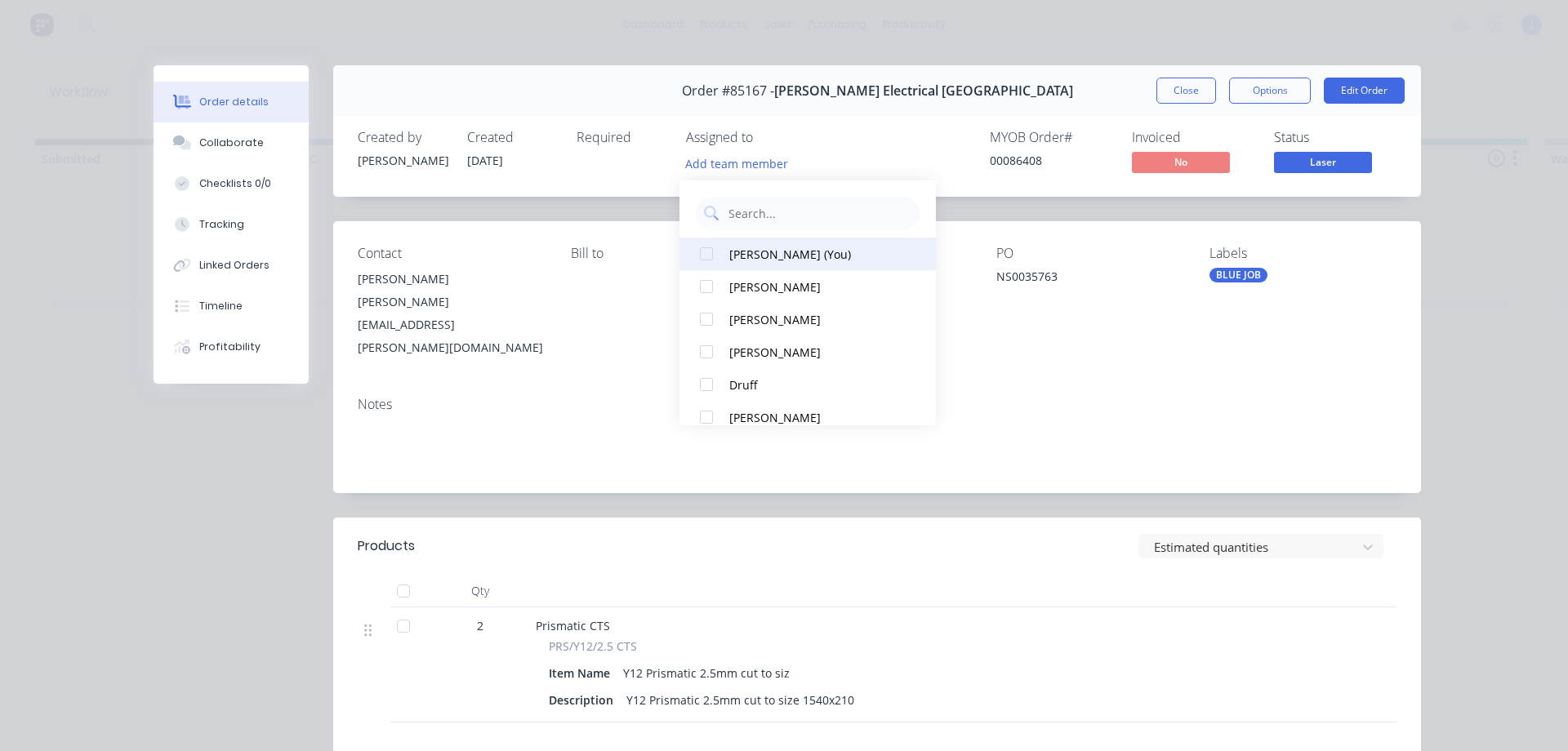
drag, startPoint x: 783, startPoint y: 260, endPoint x: 795, endPoint y: 245, distance: 19.2
click at [783, 257] on div "[PERSON_NAME] (You)" at bounding box center [815, 253] width 173 height 17
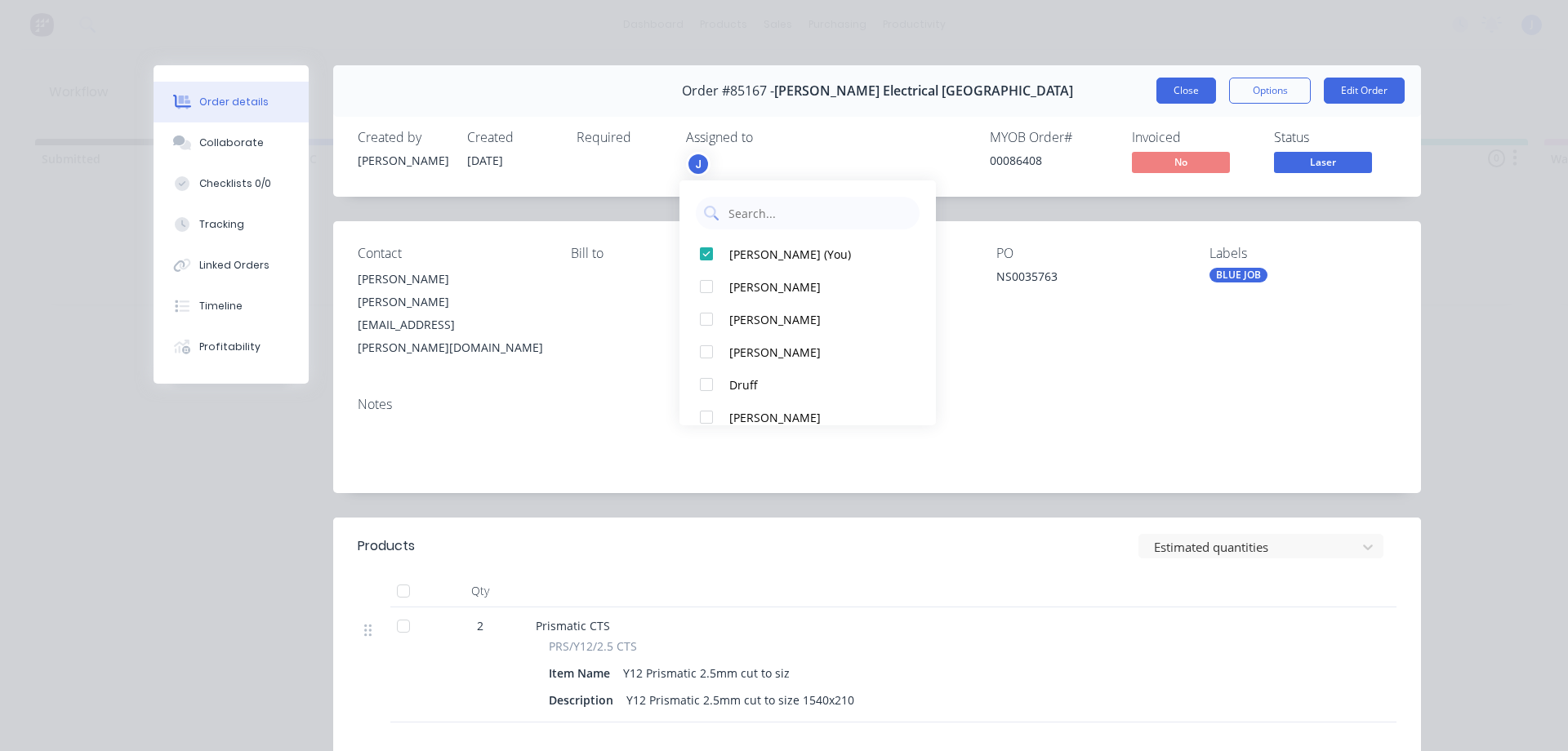
click at [1181, 89] on button "Close" at bounding box center [1185, 90] width 59 height 26
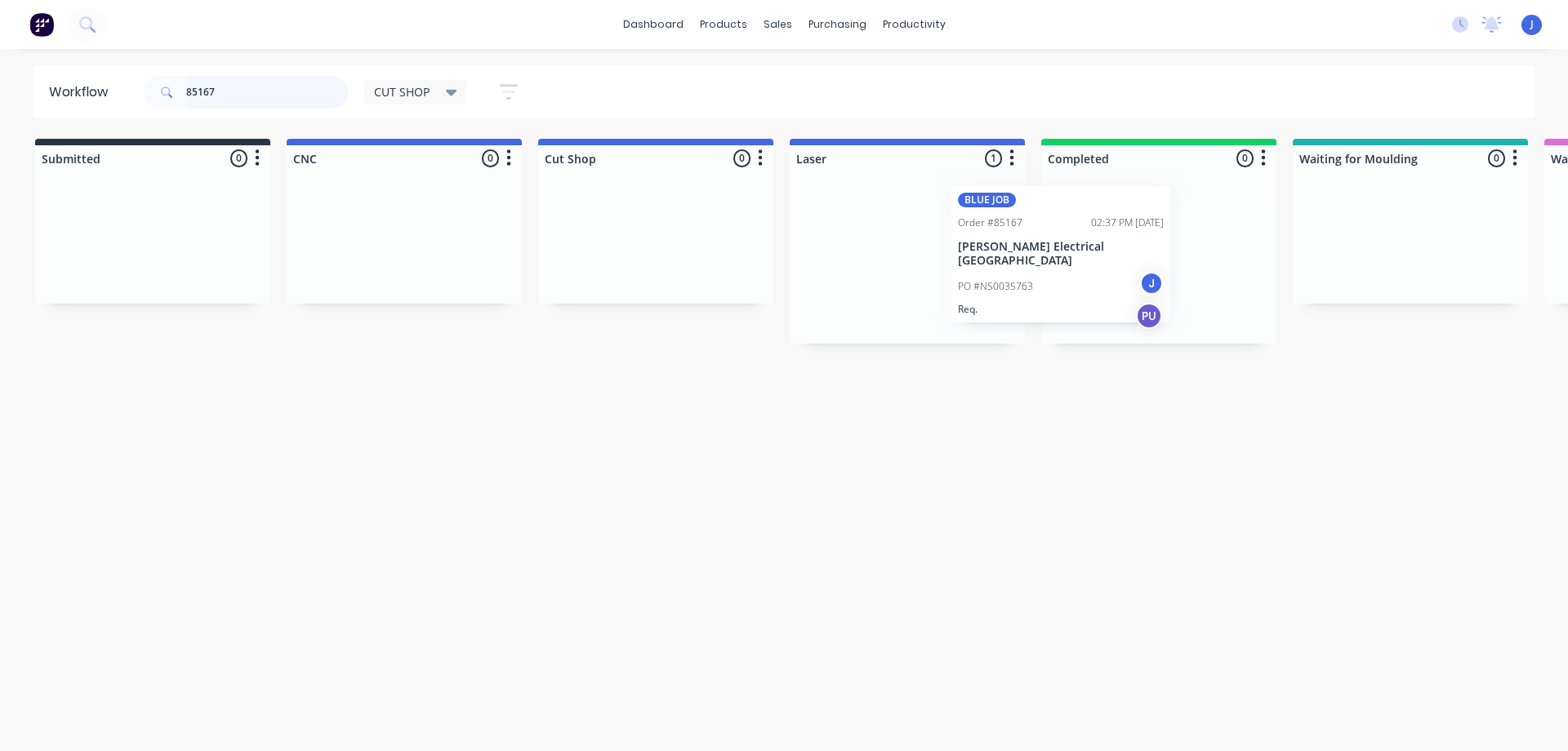
drag, startPoint x: 977, startPoint y: 269, endPoint x: 1160, endPoint y: 236, distance: 186.0
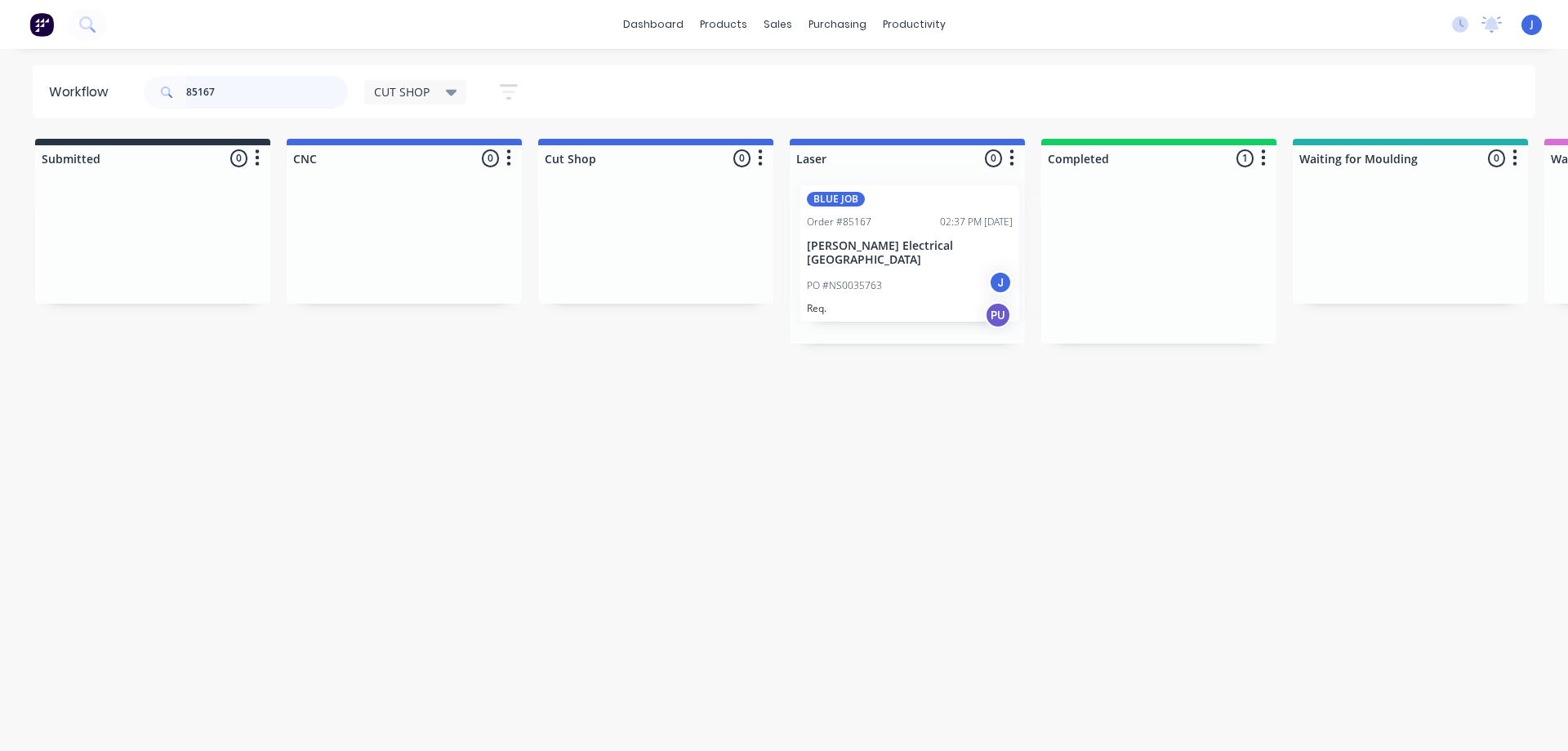
drag, startPoint x: 1165, startPoint y: 281, endPoint x: 921, endPoint y: 265, distance: 244.5
